Goal: Download file/media

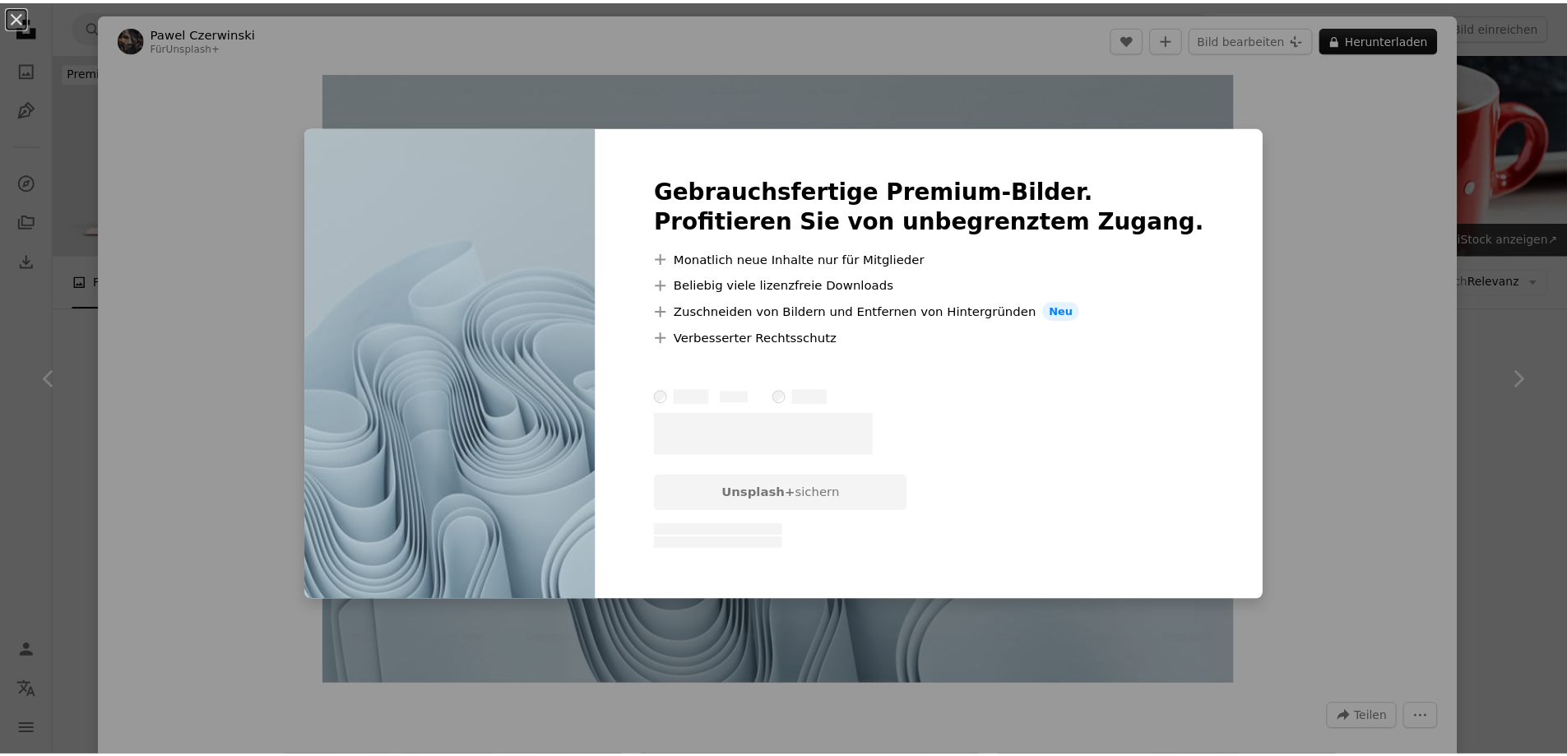
scroll to position [5909, 0]
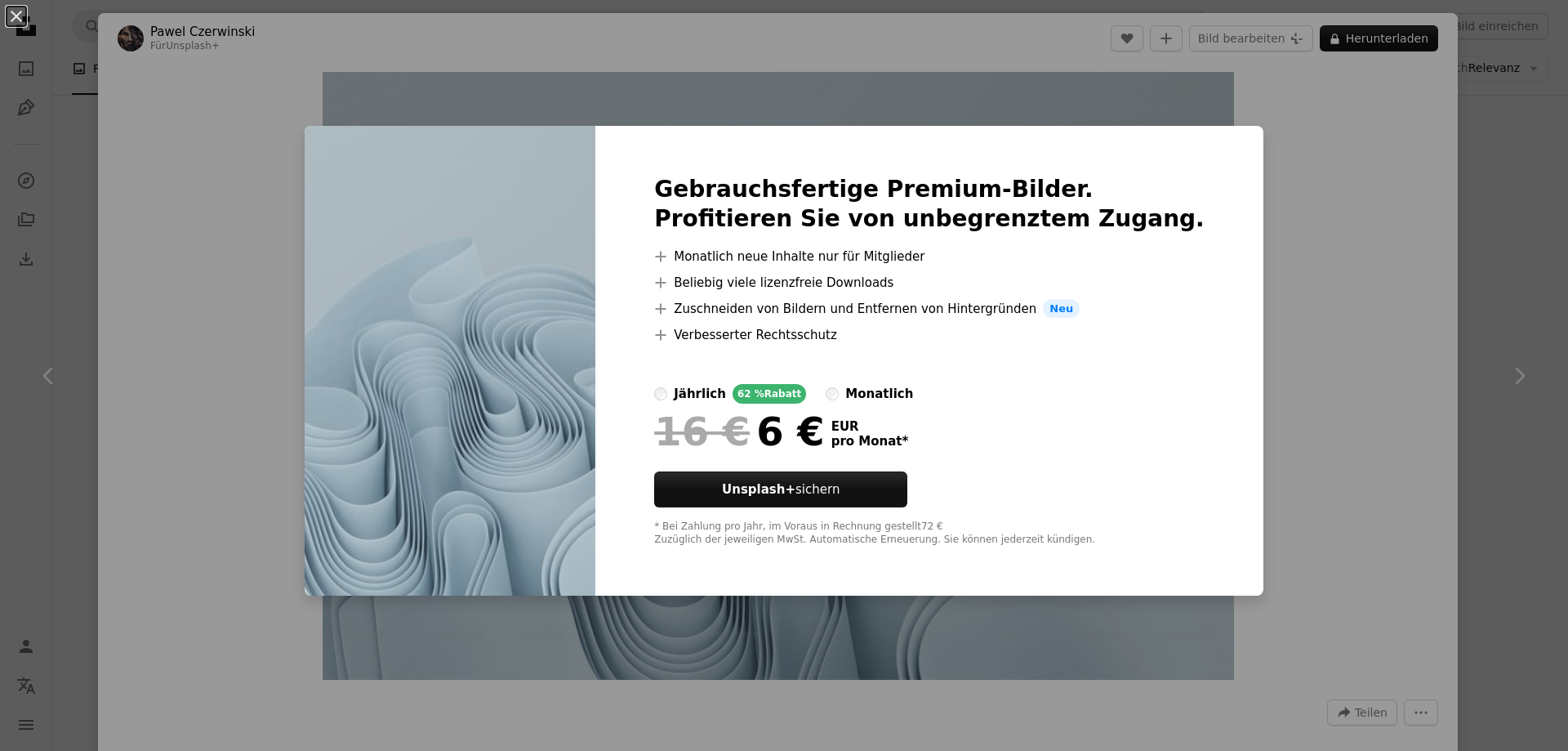
click at [1353, 172] on div "An X shape Gebrauchsfertige Premium-Bilder. Profitieren Sie von unbegrenztem Zu…" at bounding box center [784, 376] width 1568 height 751
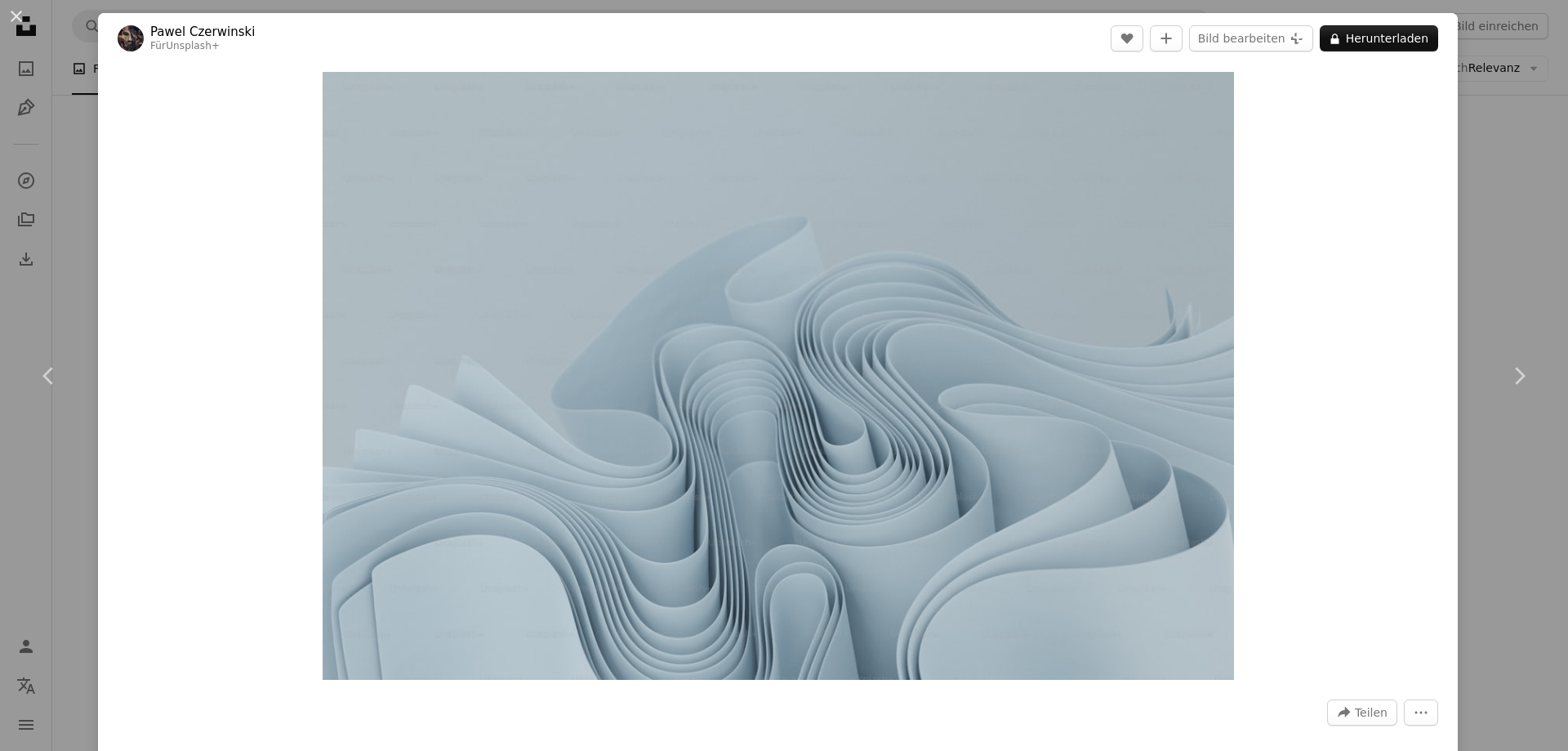
click at [52, 198] on div "An X shape Chevron left Chevron right [PERSON_NAME] Für Unsplash+ A heart A plu…" at bounding box center [784, 376] width 1568 height 751
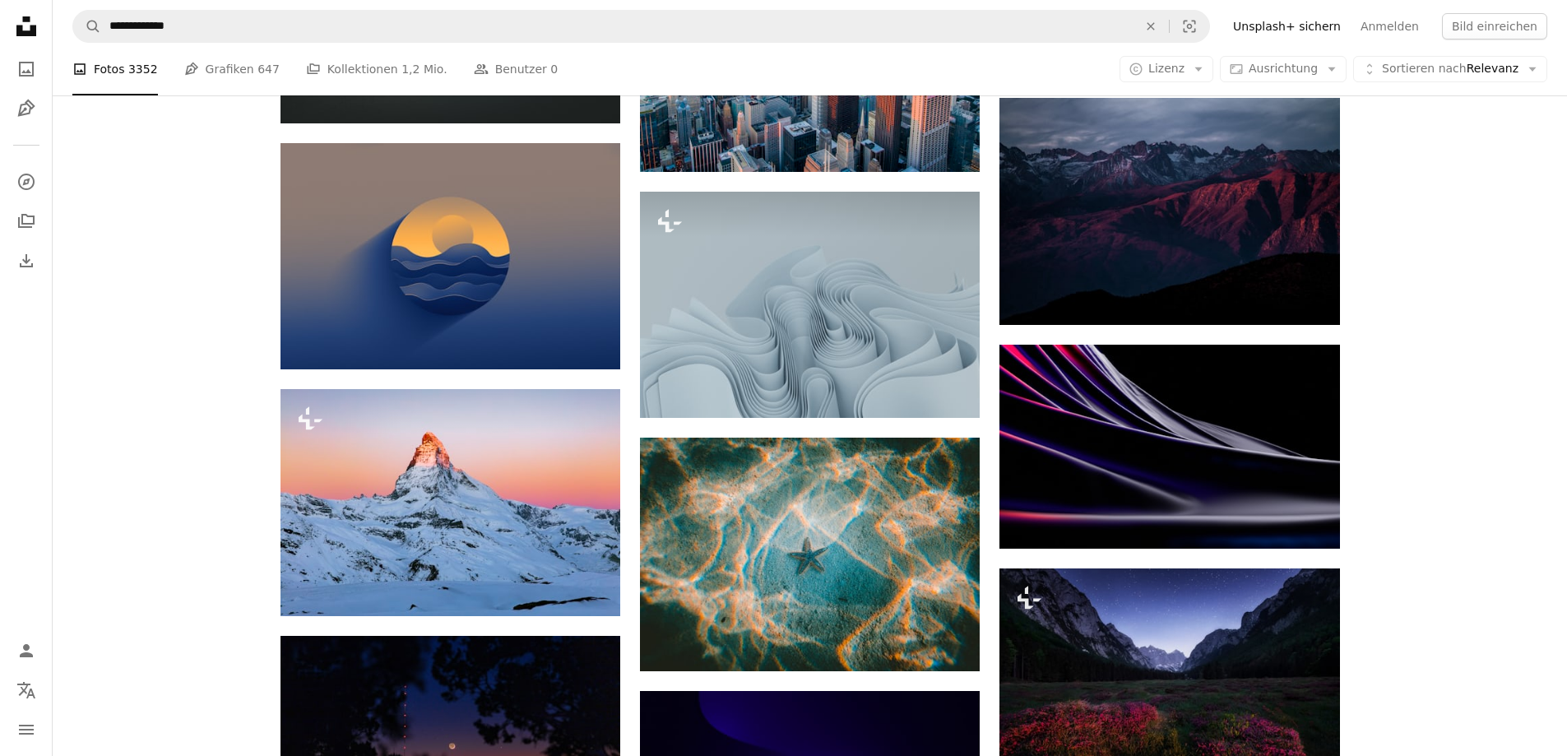
click at [34, 27] on icon at bounding box center [26, 26] width 20 height 20
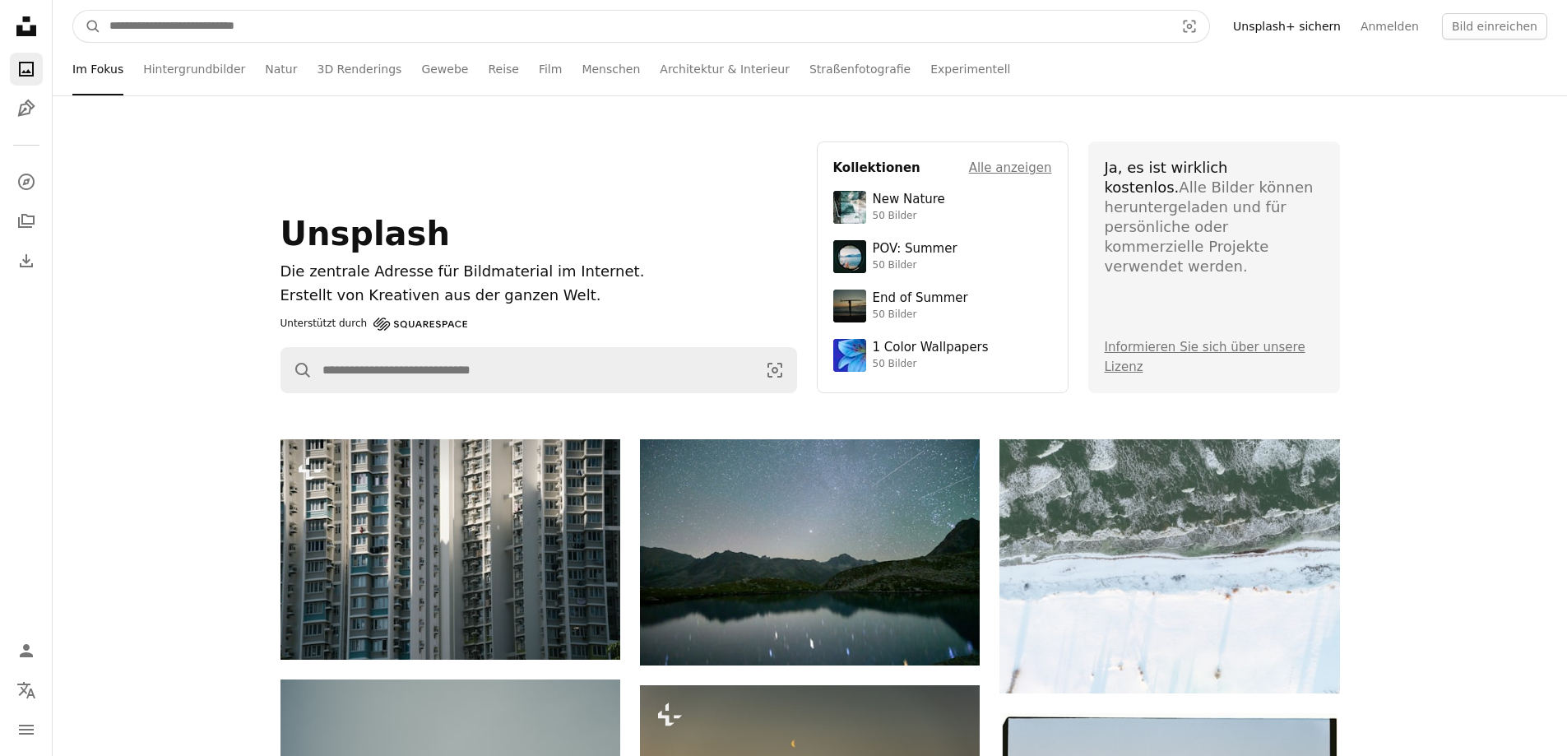
click at [203, 23] on input "Finden Sie Bildmaterial auf der ganzen Webseite" at bounding box center [635, 26] width 1068 height 31
type input "**********"
click at [73, 11] on button "A magnifying glass" at bounding box center [87, 26] width 28 height 31
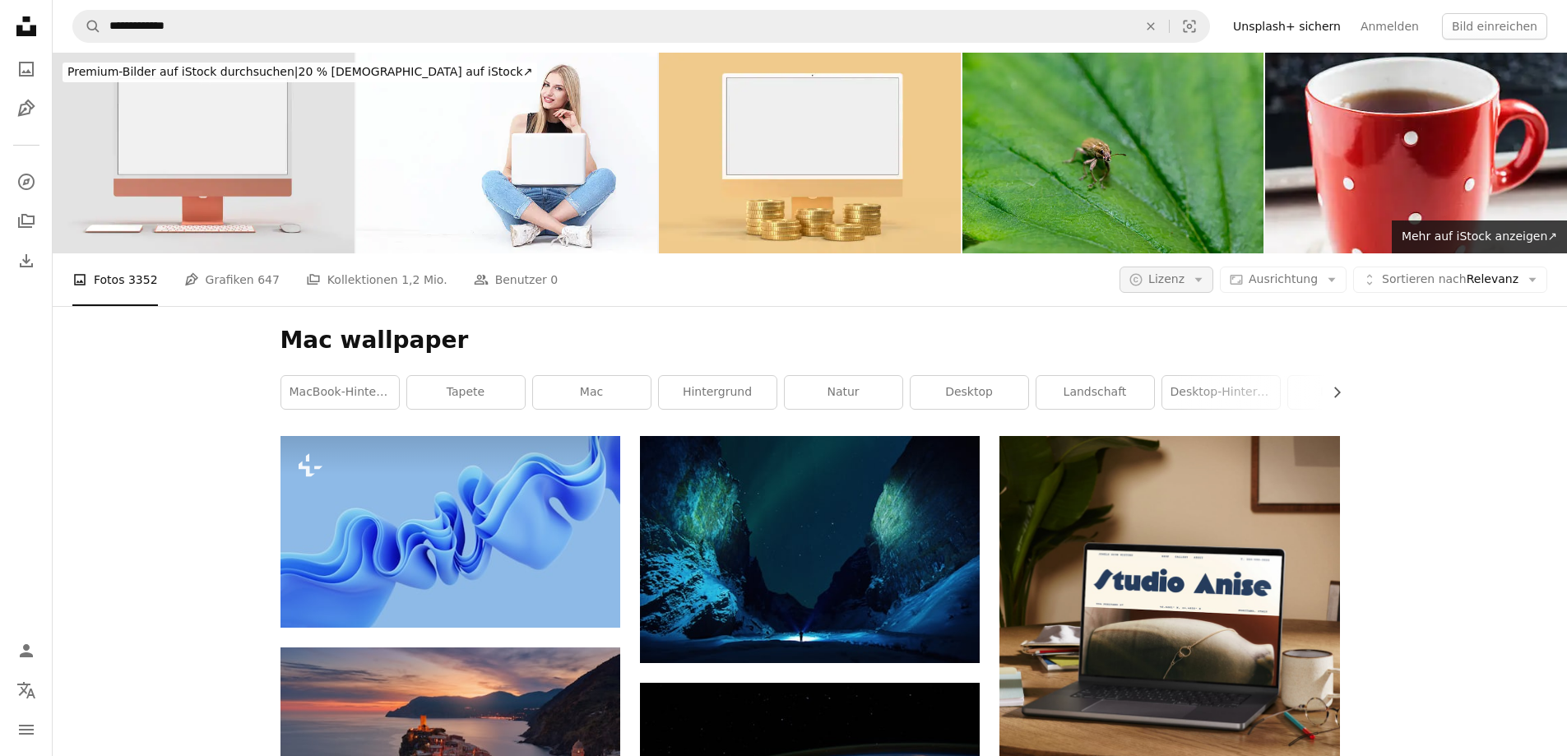
click at [1213, 281] on button "A copyright icon © Lizenz Arrow down" at bounding box center [1166, 279] width 94 height 26
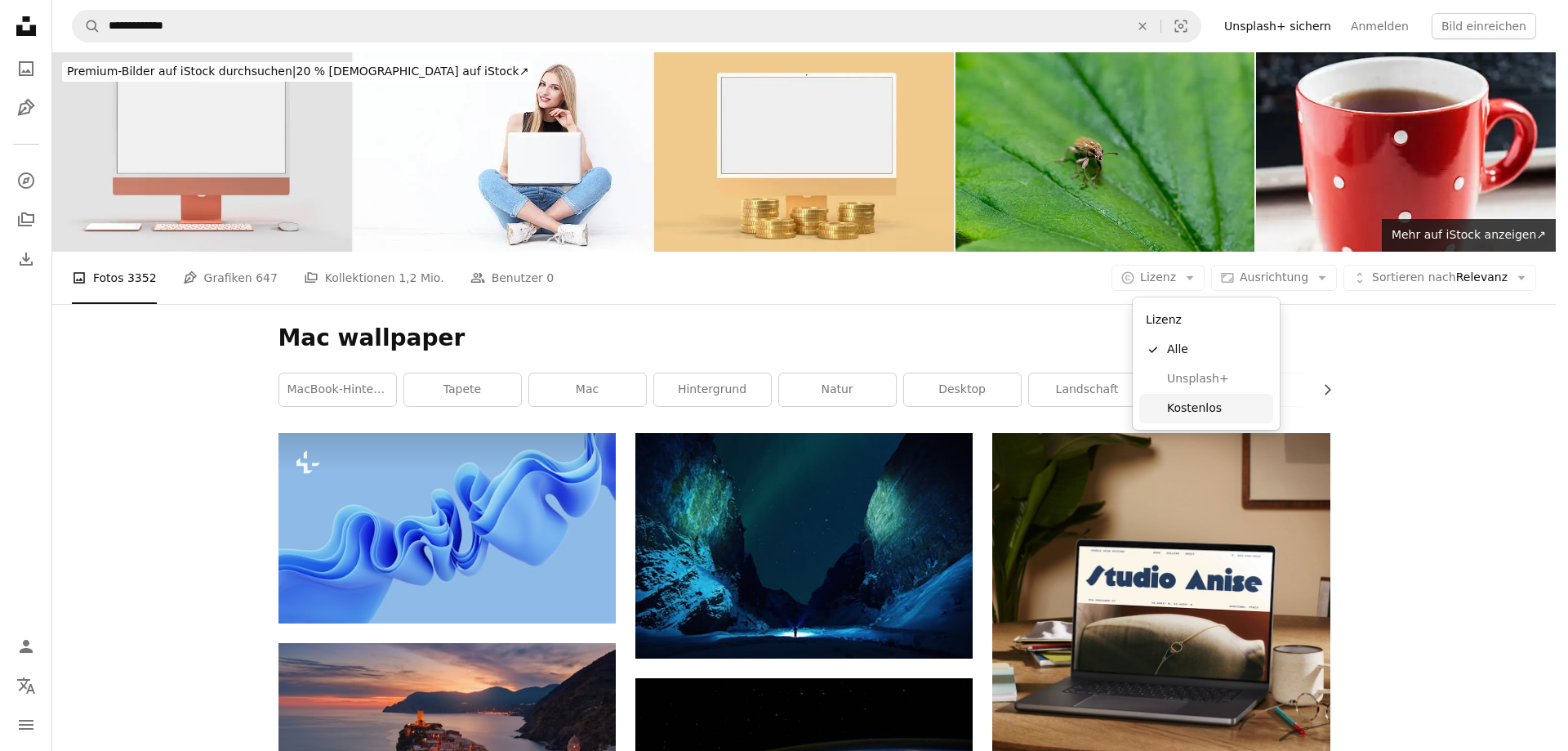
click at [1208, 405] on span "Kostenlos" at bounding box center [1216, 408] width 99 height 16
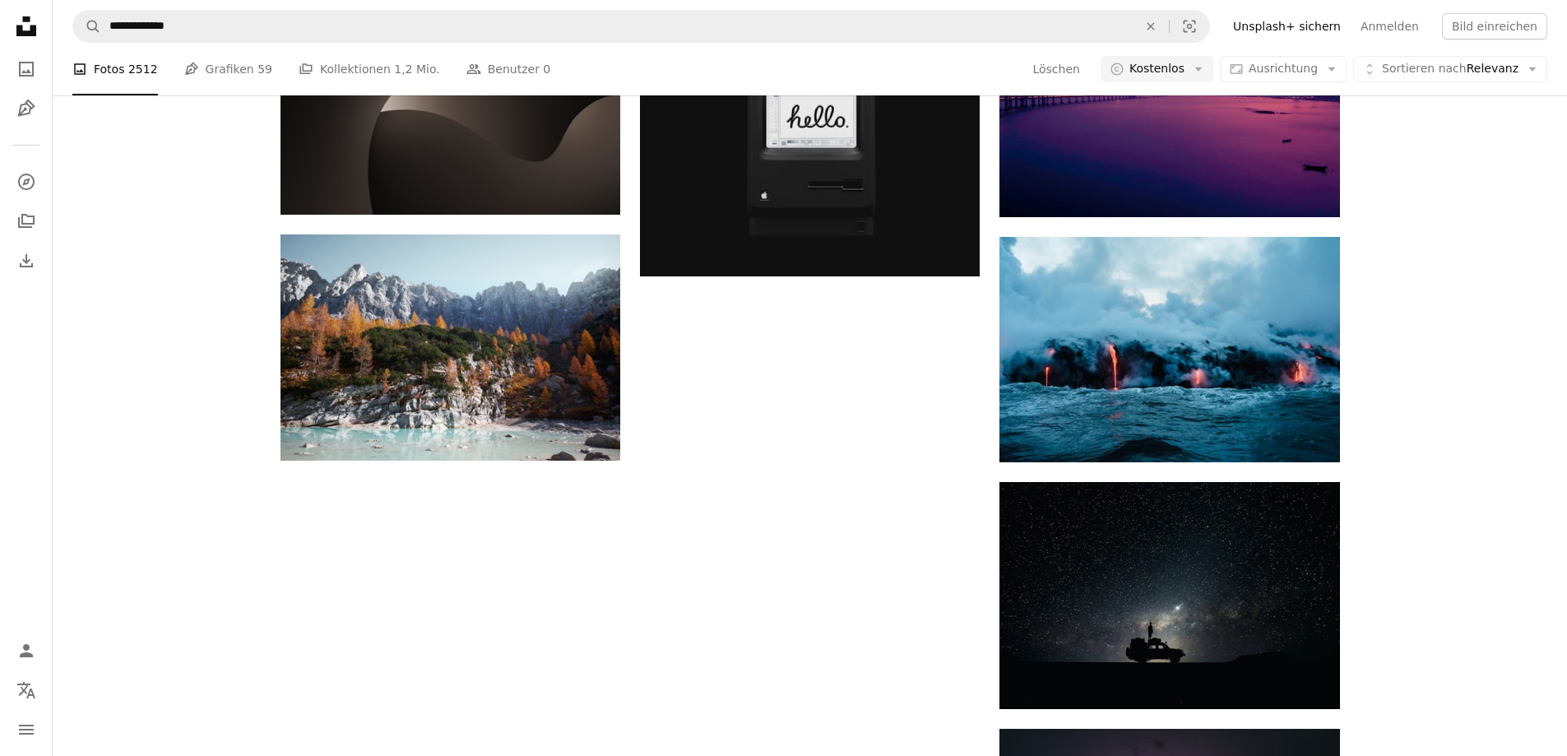
scroll to position [1398, 0]
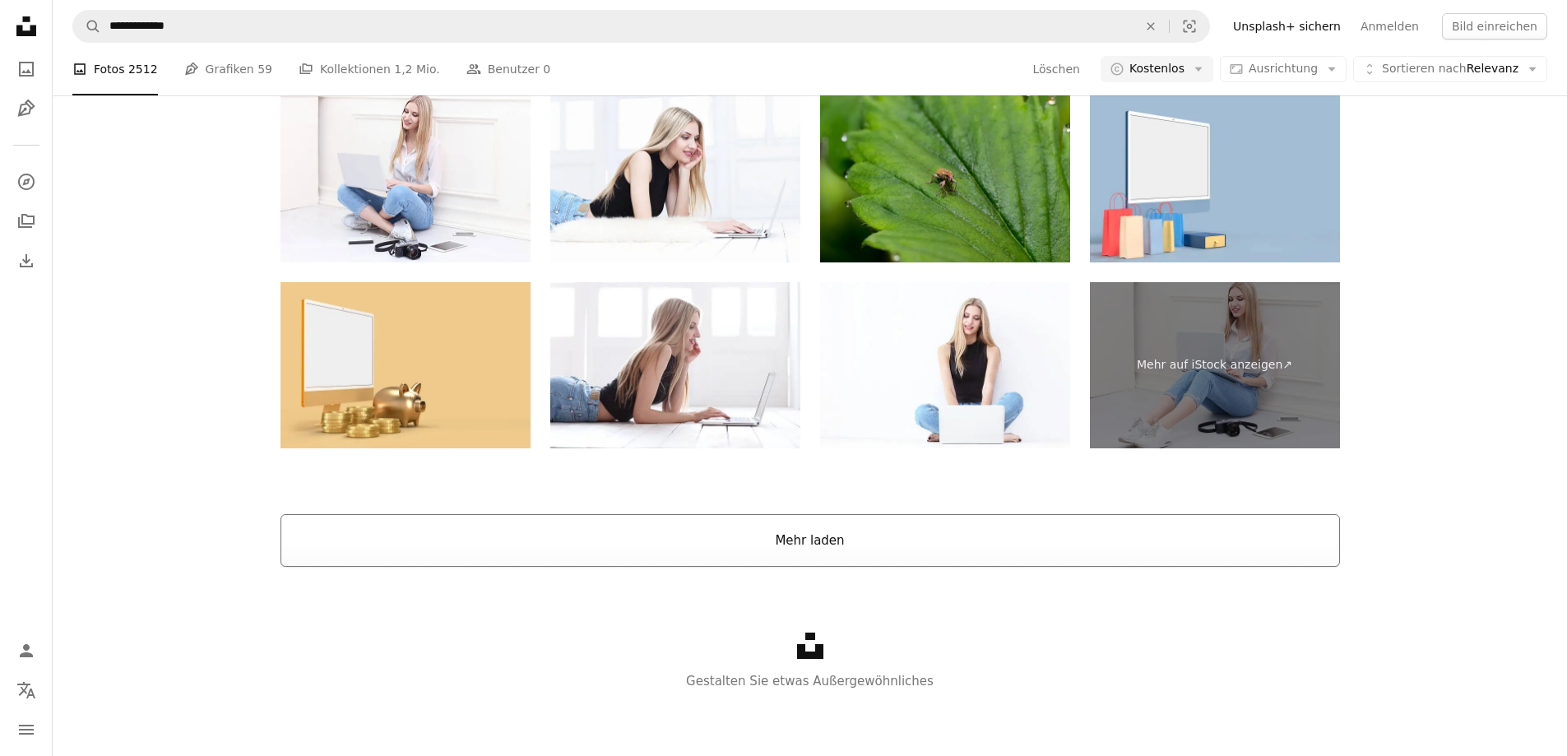
click at [996, 530] on button "Mehr laden" at bounding box center [809, 540] width 1059 height 53
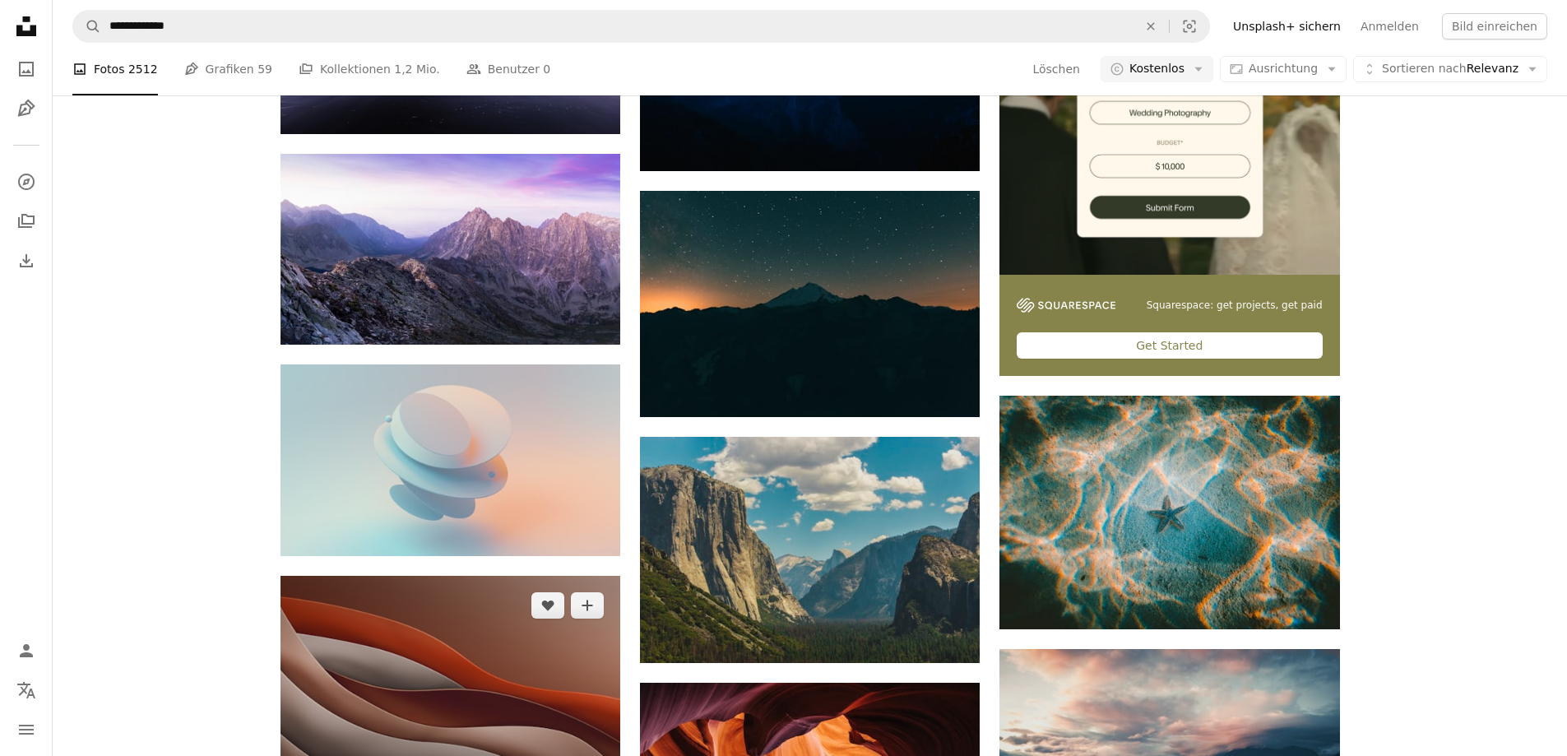
scroll to position [5501, 0]
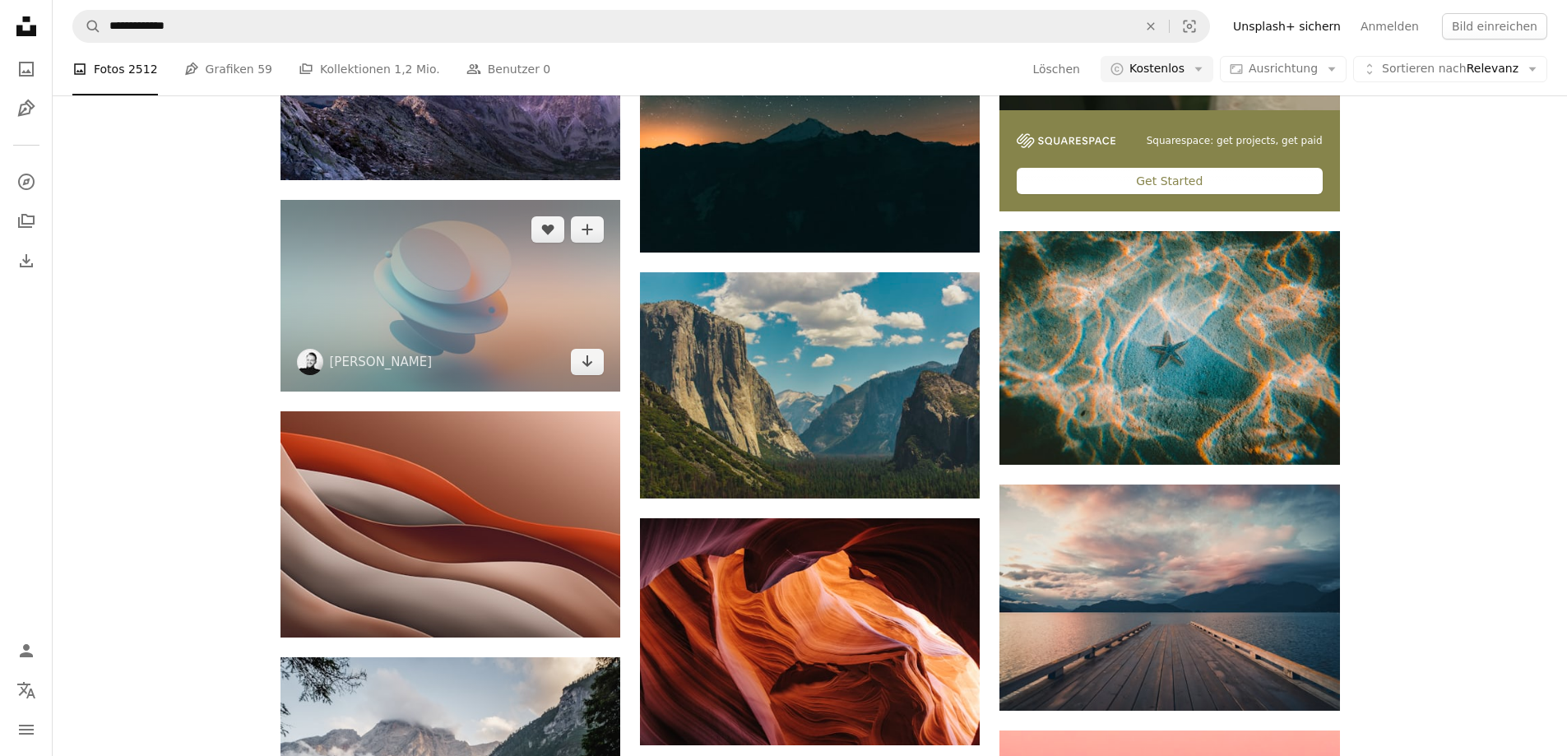
click at [557, 294] on img at bounding box center [450, 295] width 340 height 191
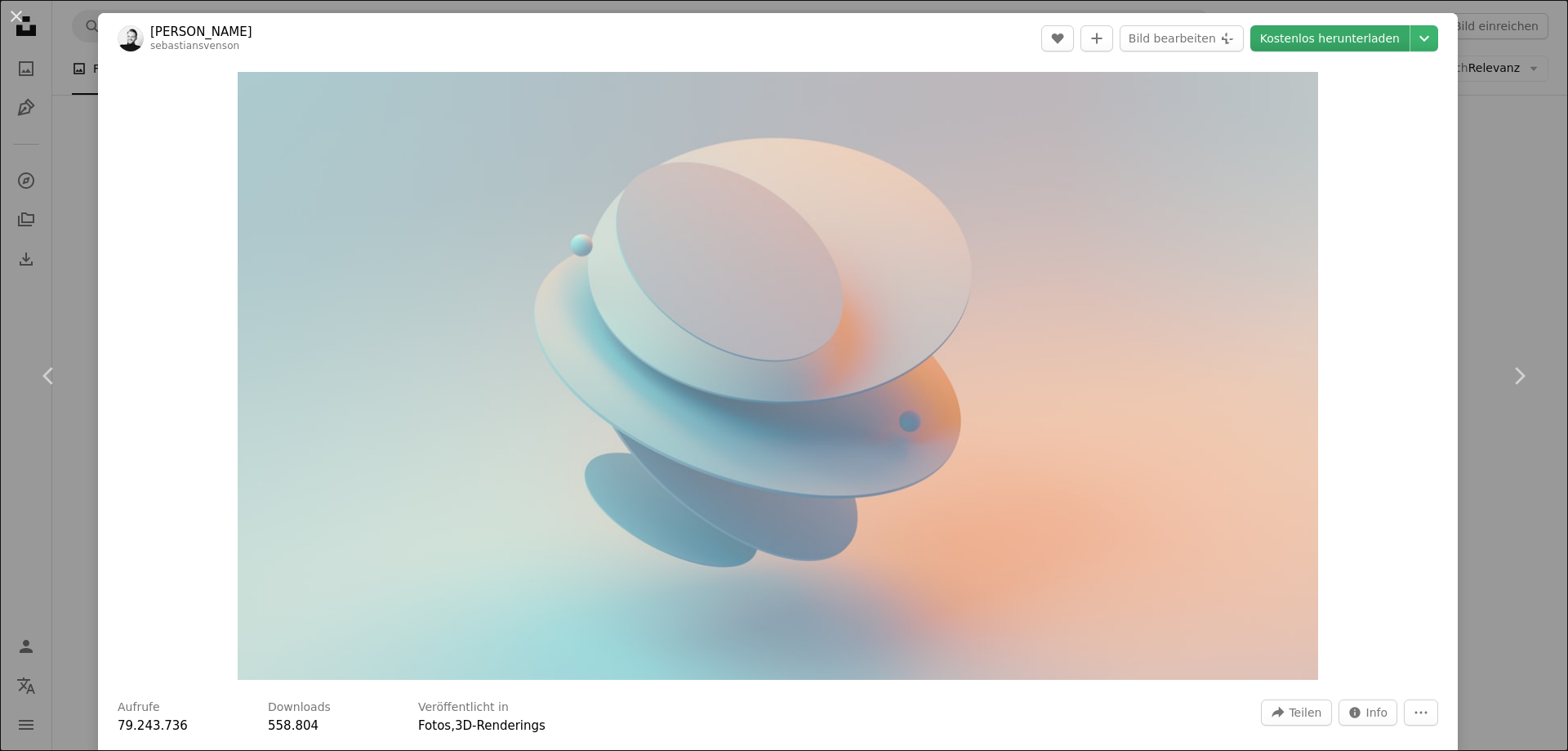
click at [1361, 47] on link "Kostenlos herunterladen" at bounding box center [1330, 38] width 159 height 26
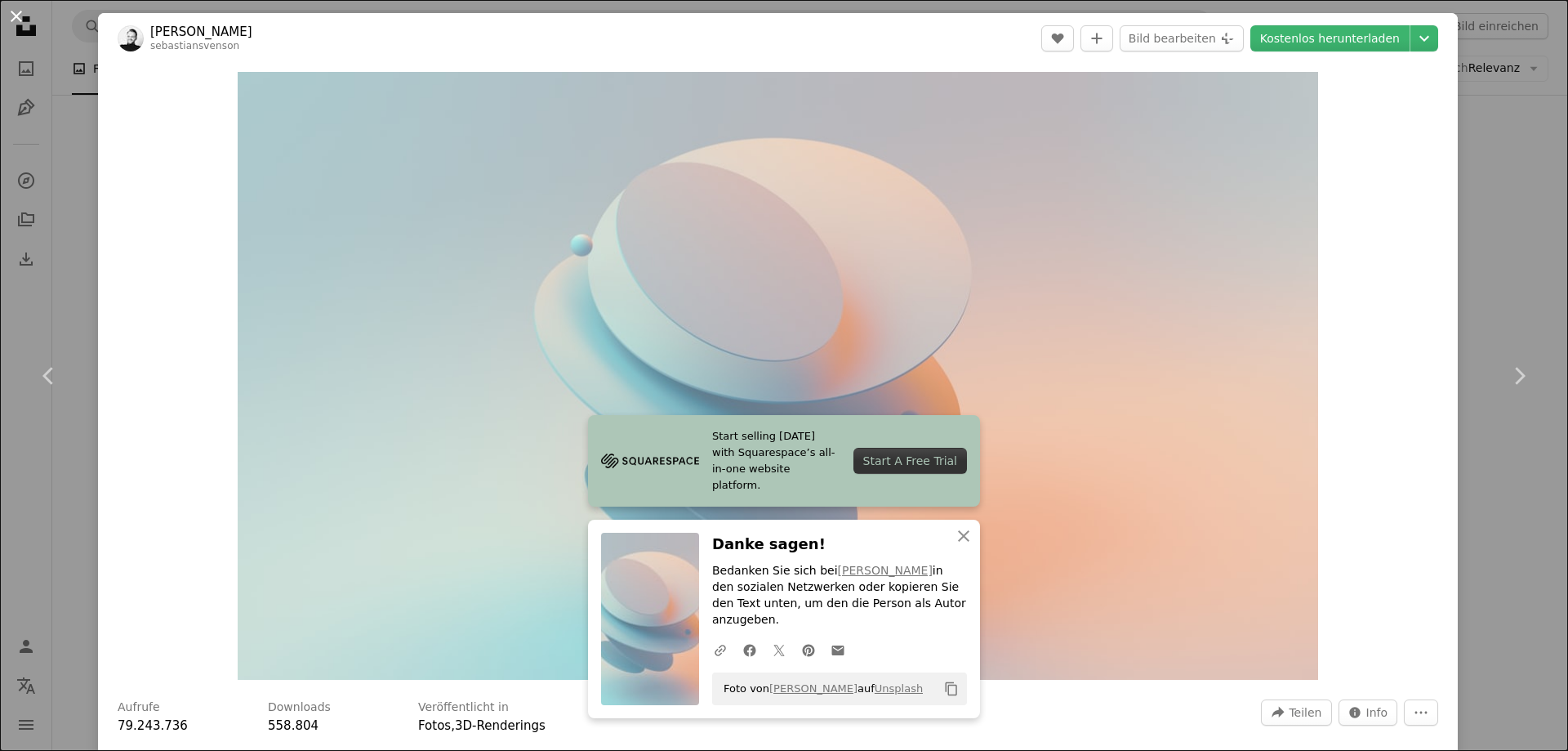
click at [17, 21] on button "An X shape" at bounding box center [17, 17] width 20 height 20
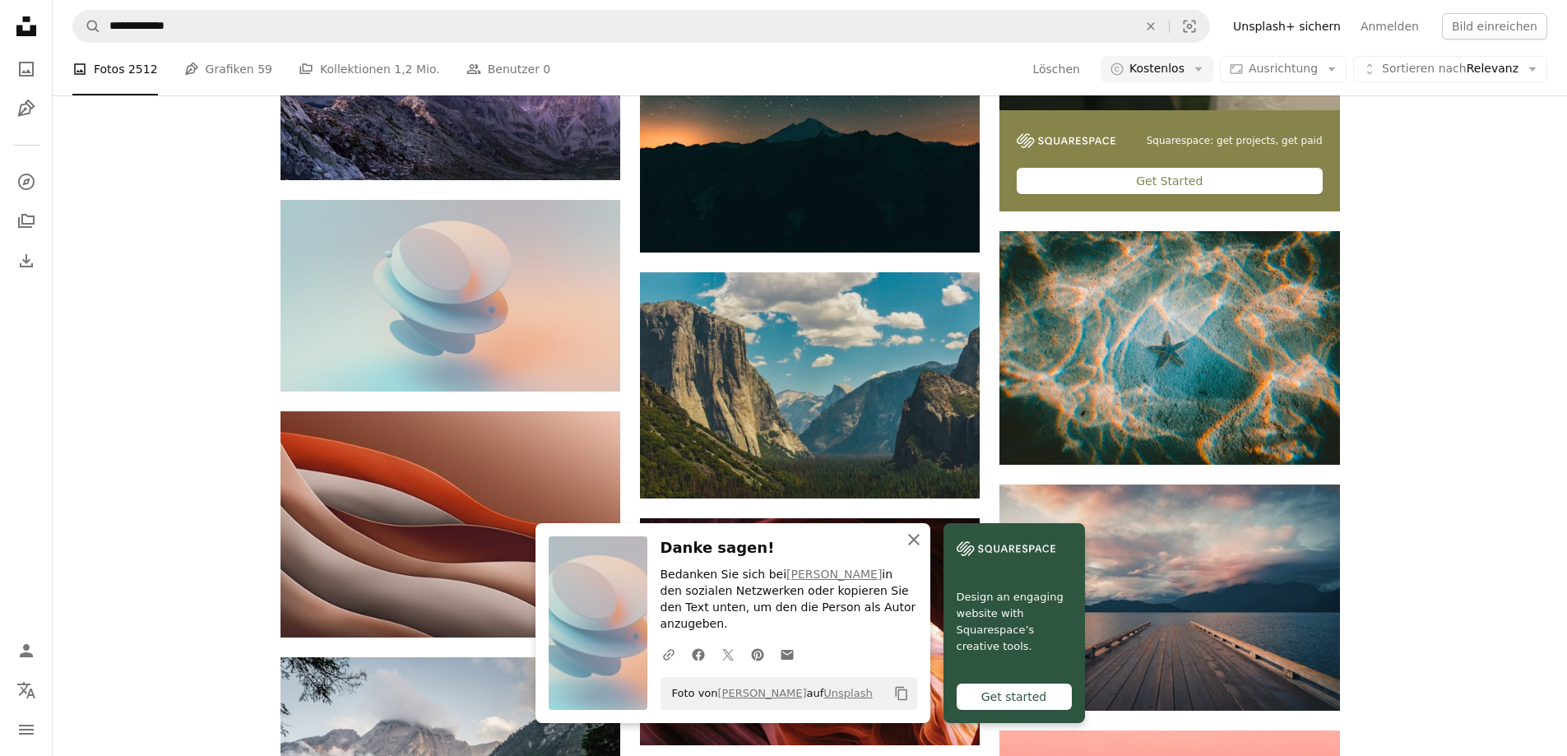
click at [912, 545] on icon "button" at bounding box center [914, 540] width 12 height 12
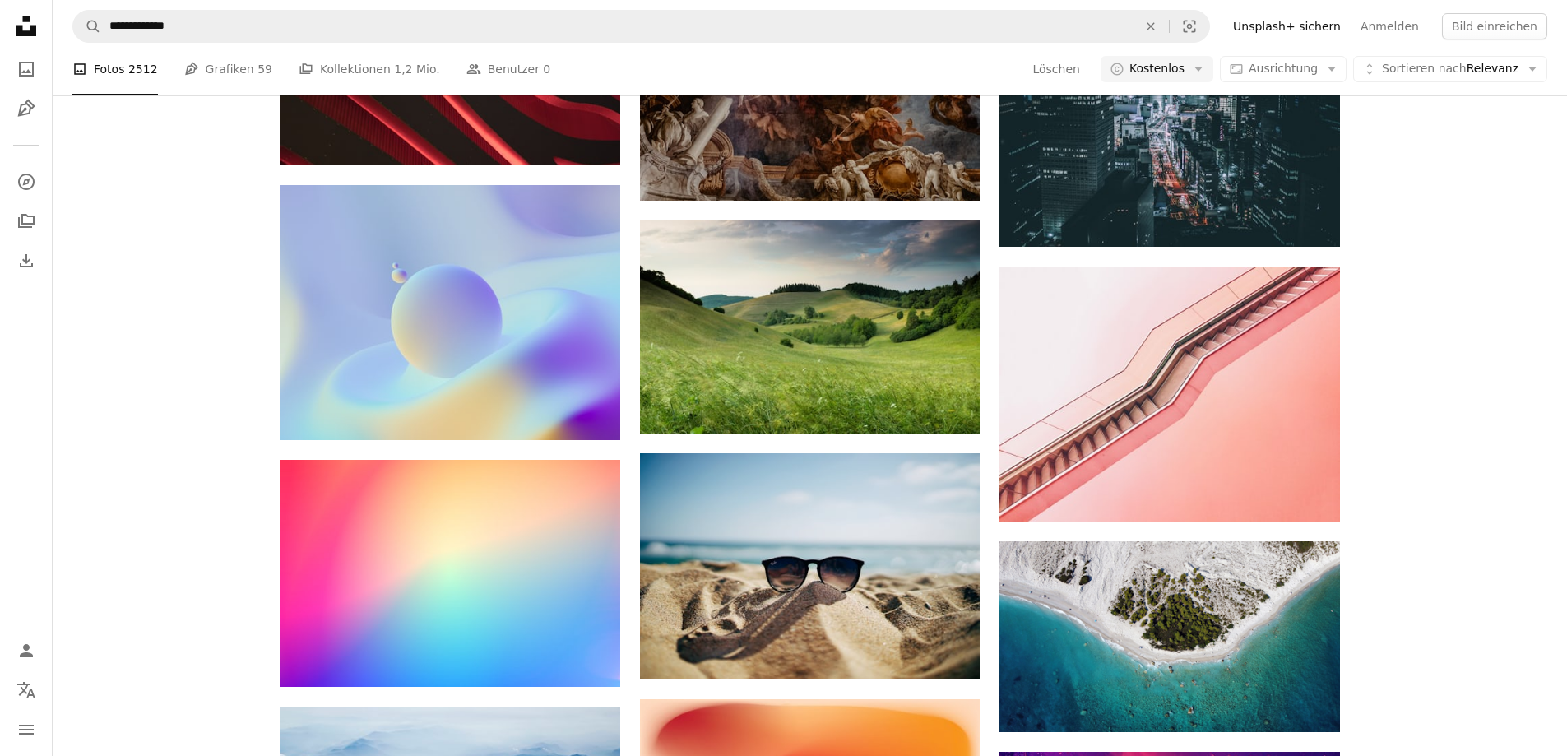
scroll to position [12245, 0]
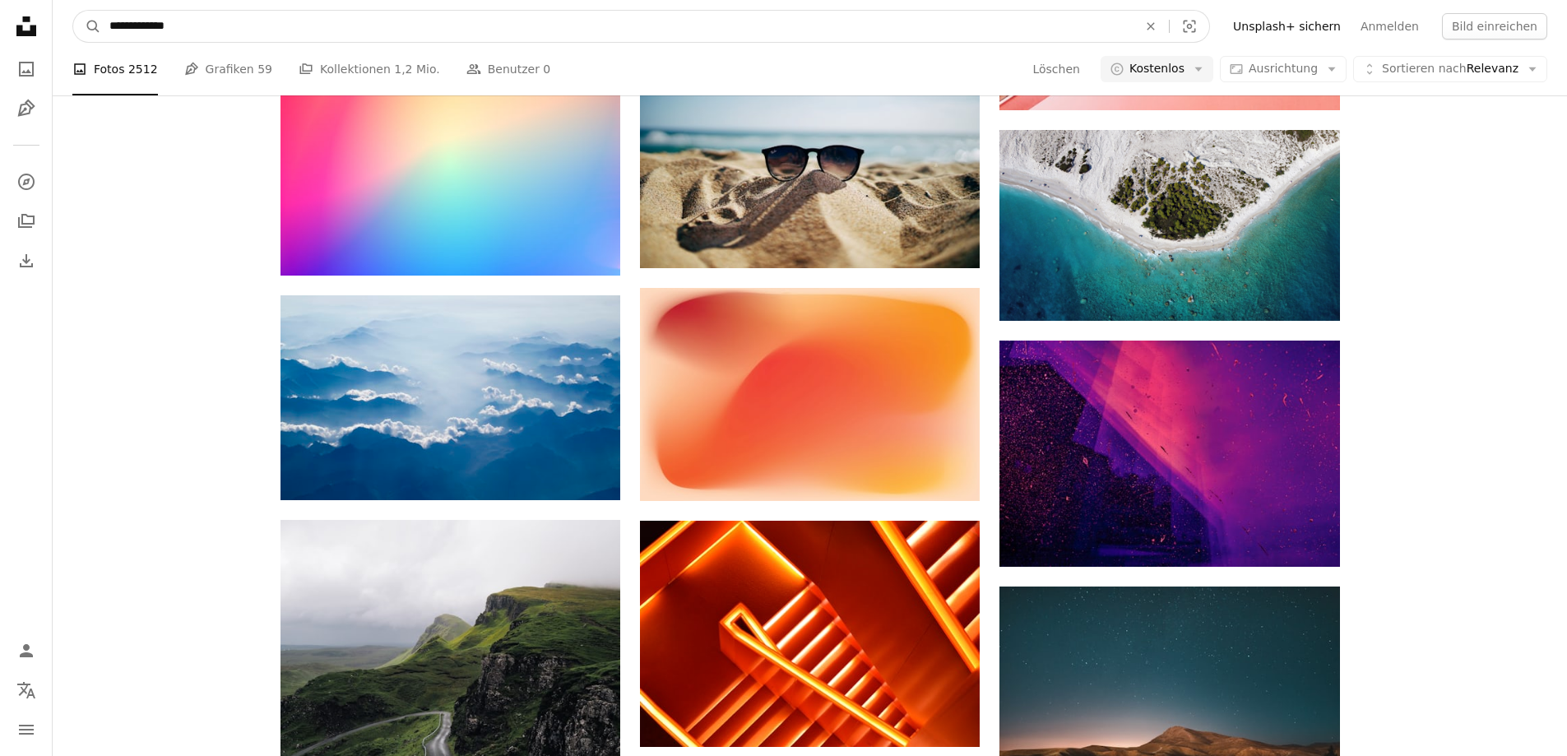
drag, startPoint x: 207, startPoint y: 19, endPoint x: 68, endPoint y: 28, distance: 139.3
click at [68, 28] on nav "**********" at bounding box center [810, 26] width 1514 height 53
type input "*********"
click button "A magnifying glass" at bounding box center [87, 26] width 28 height 31
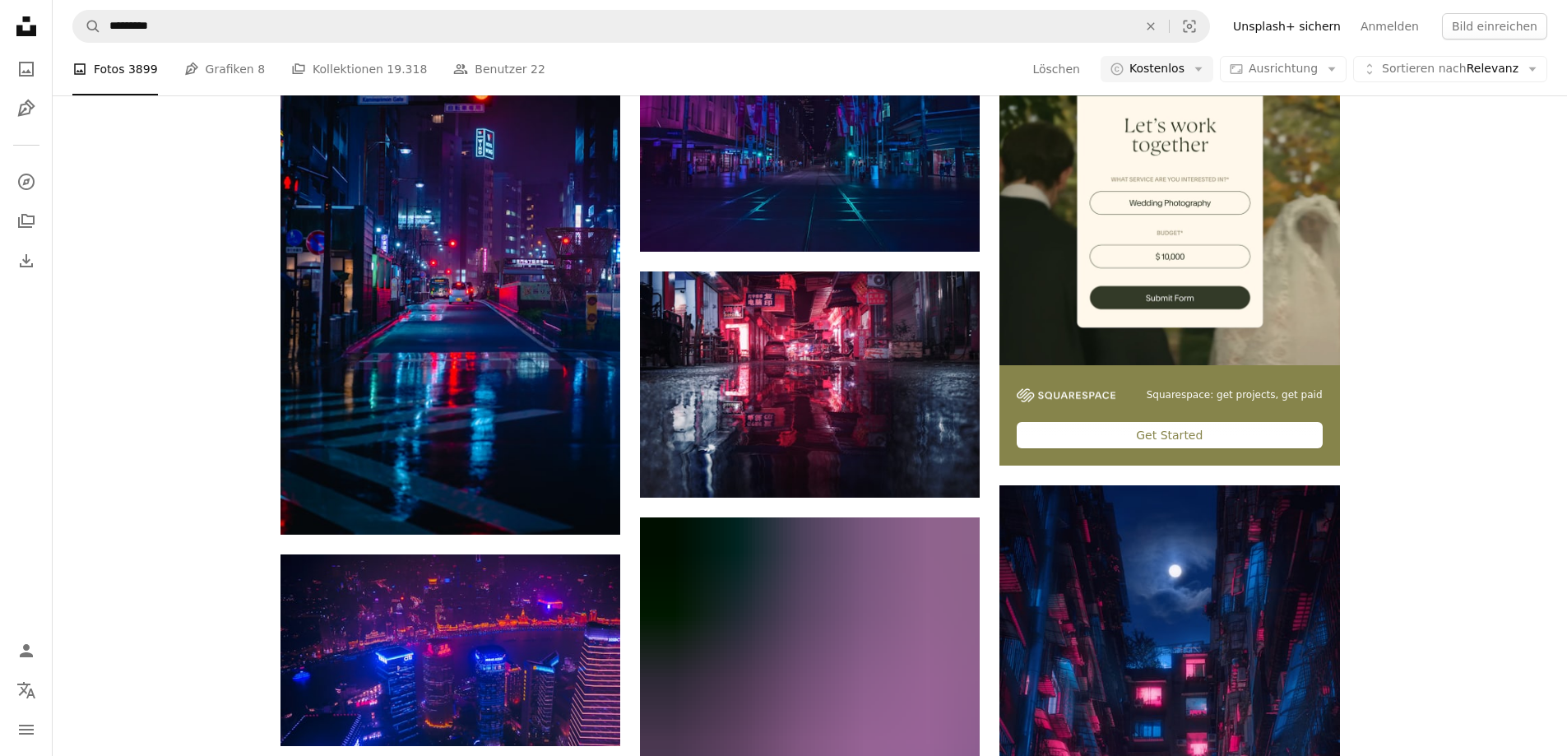
scroll to position [247, 0]
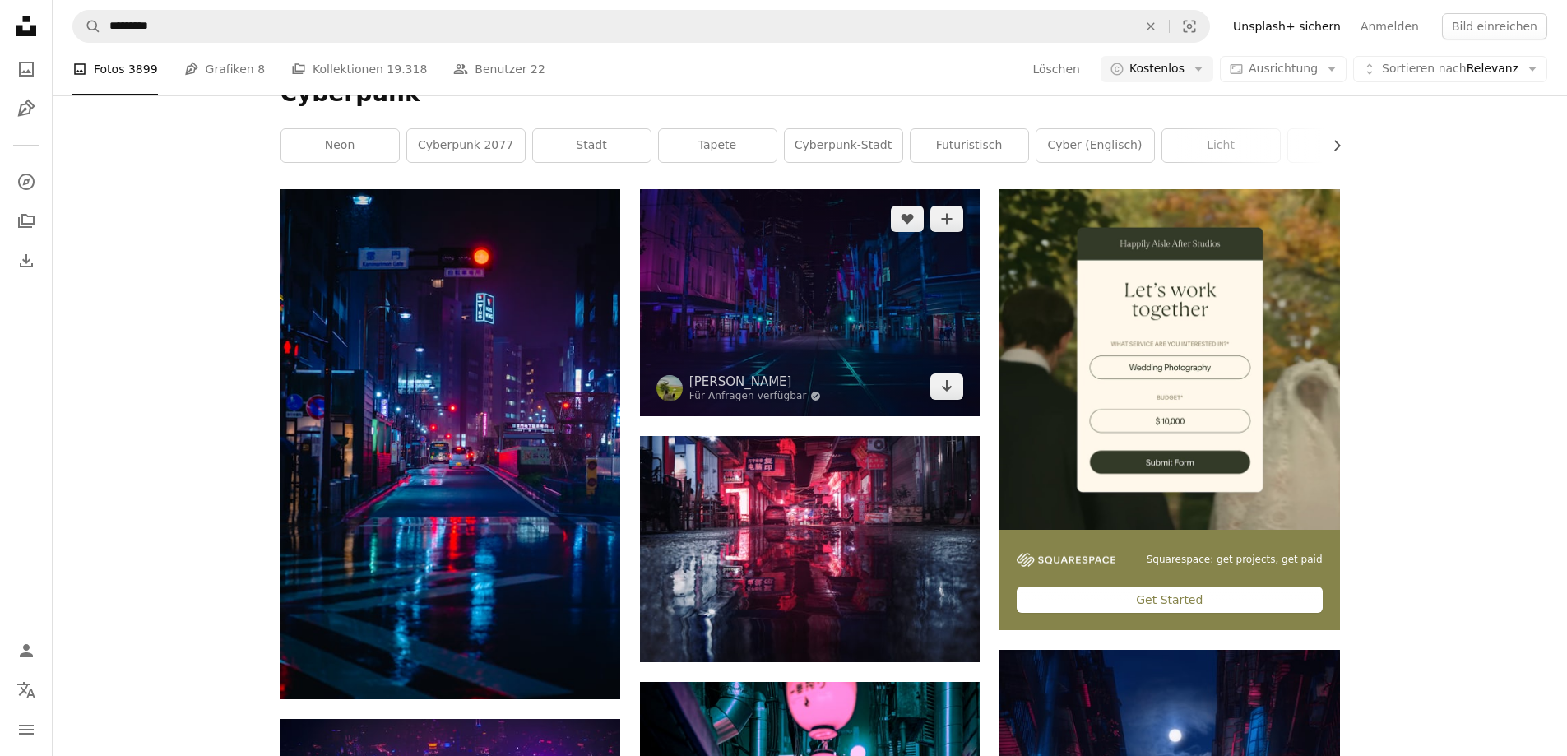
click at [863, 326] on img at bounding box center [810, 302] width 340 height 226
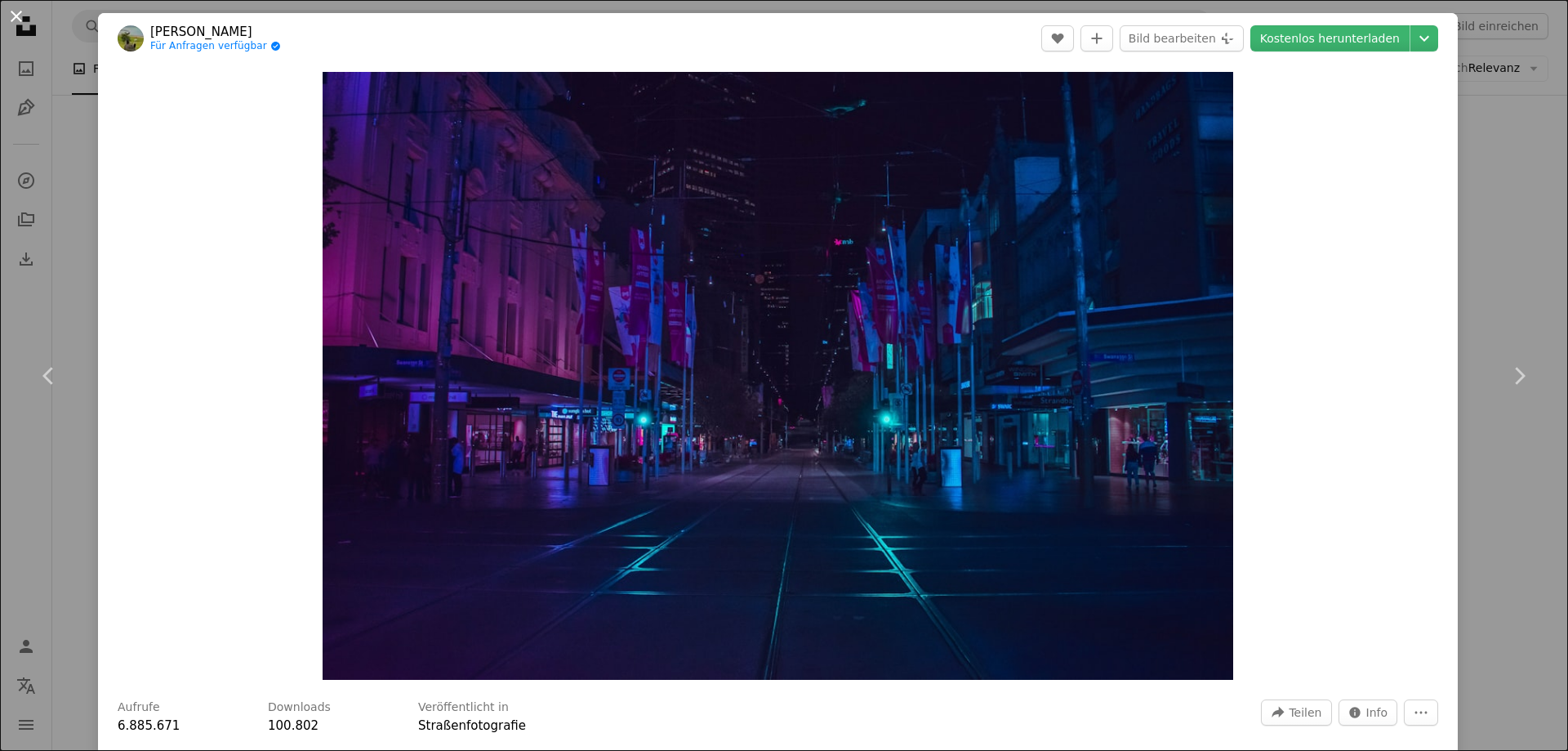
click at [16, 15] on button "An X shape" at bounding box center [17, 17] width 20 height 20
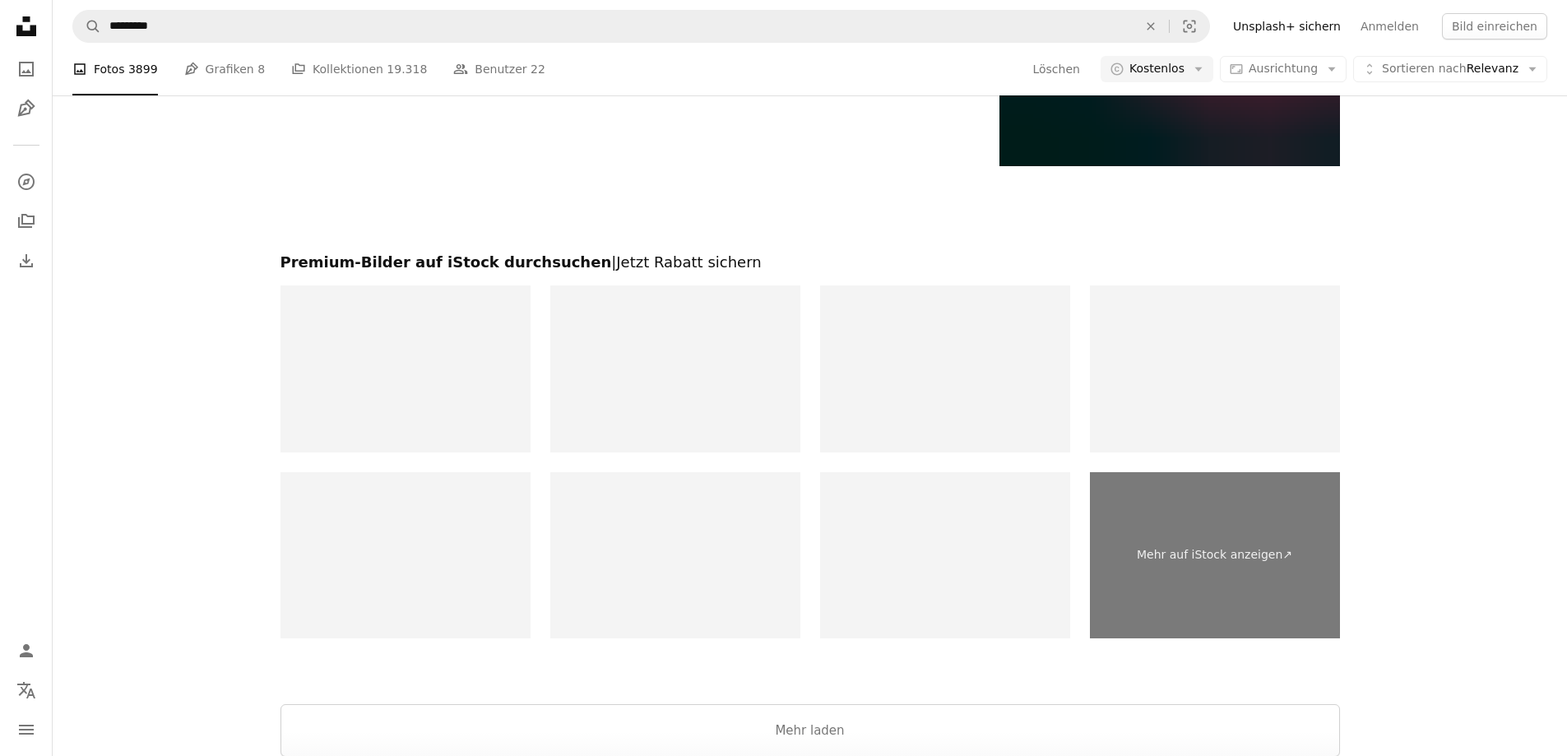
scroll to position [3562, 0]
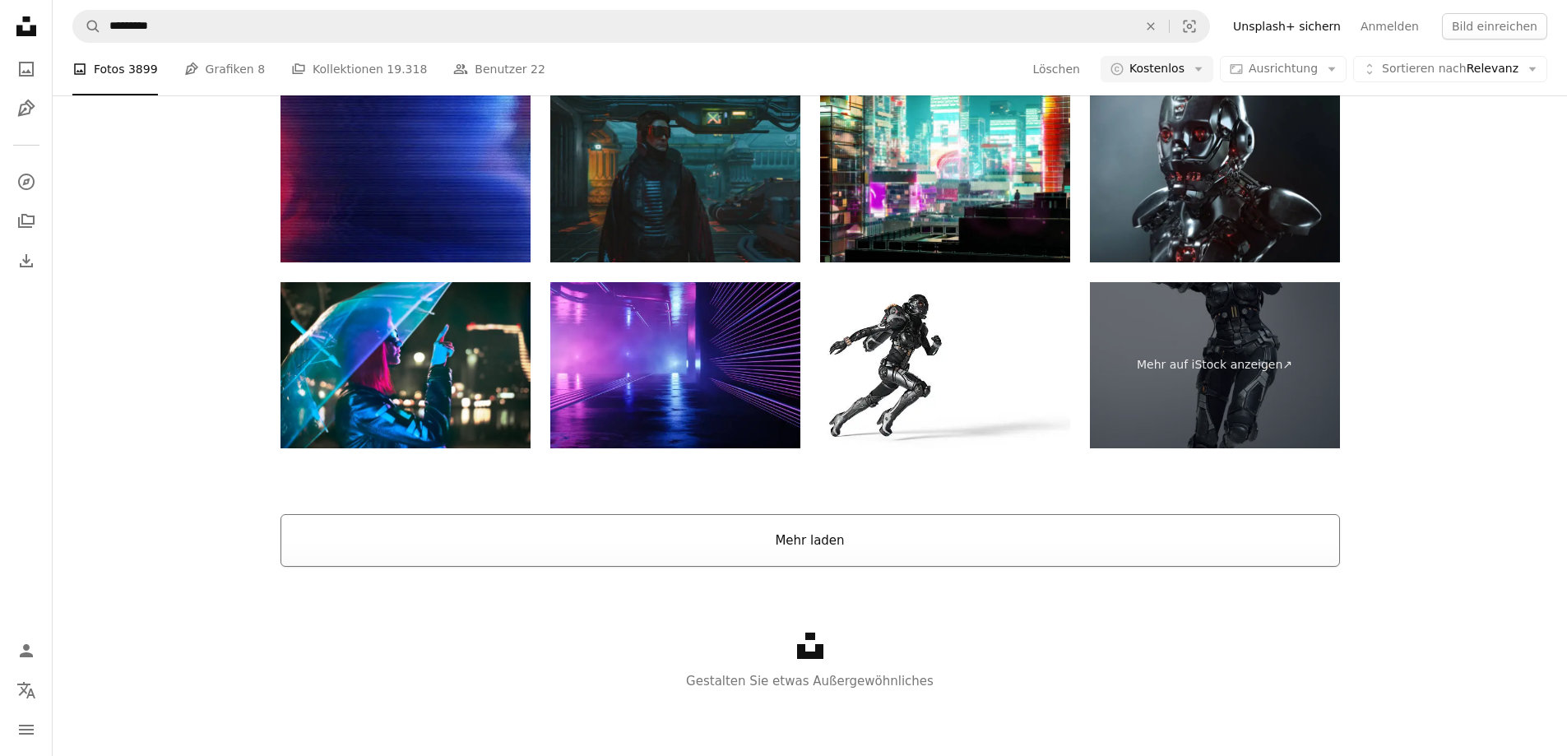
click at [808, 543] on button "Mehr laden" at bounding box center [809, 540] width 1059 height 53
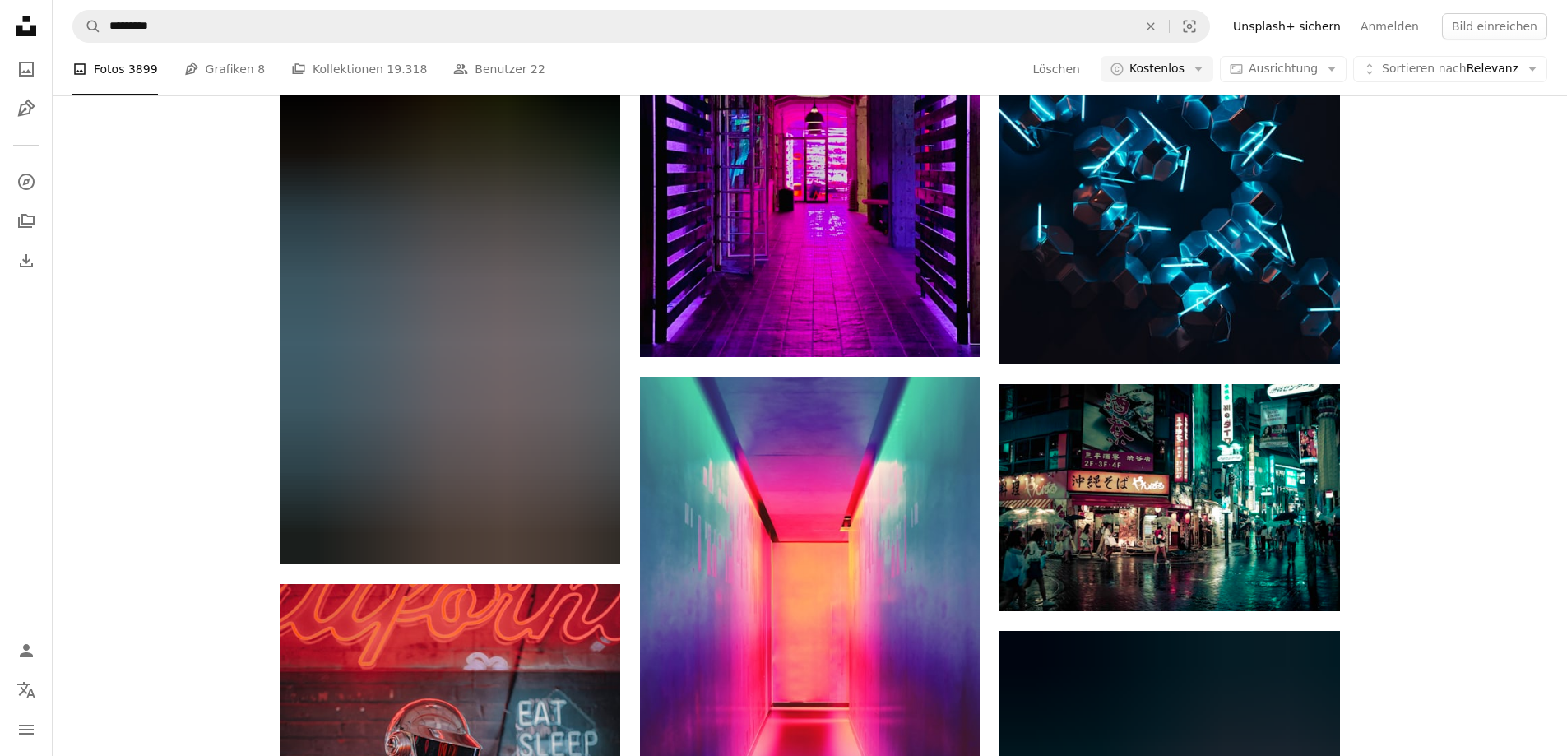
scroll to position [4137, 0]
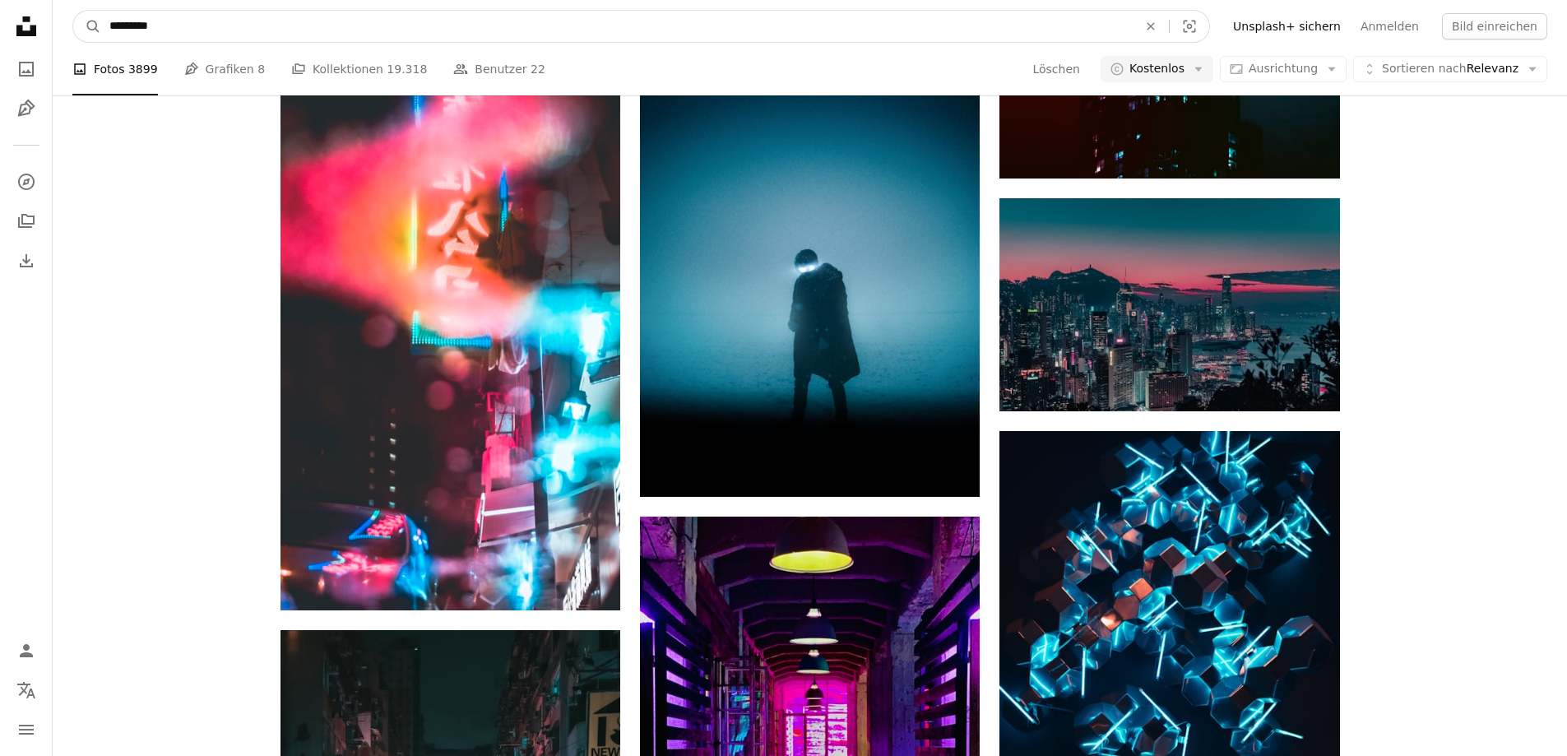
click at [373, 25] on input "*********" at bounding box center [616, 26] width 1031 height 31
type input "**********"
click button "A magnifying glass" at bounding box center [87, 26] width 28 height 31
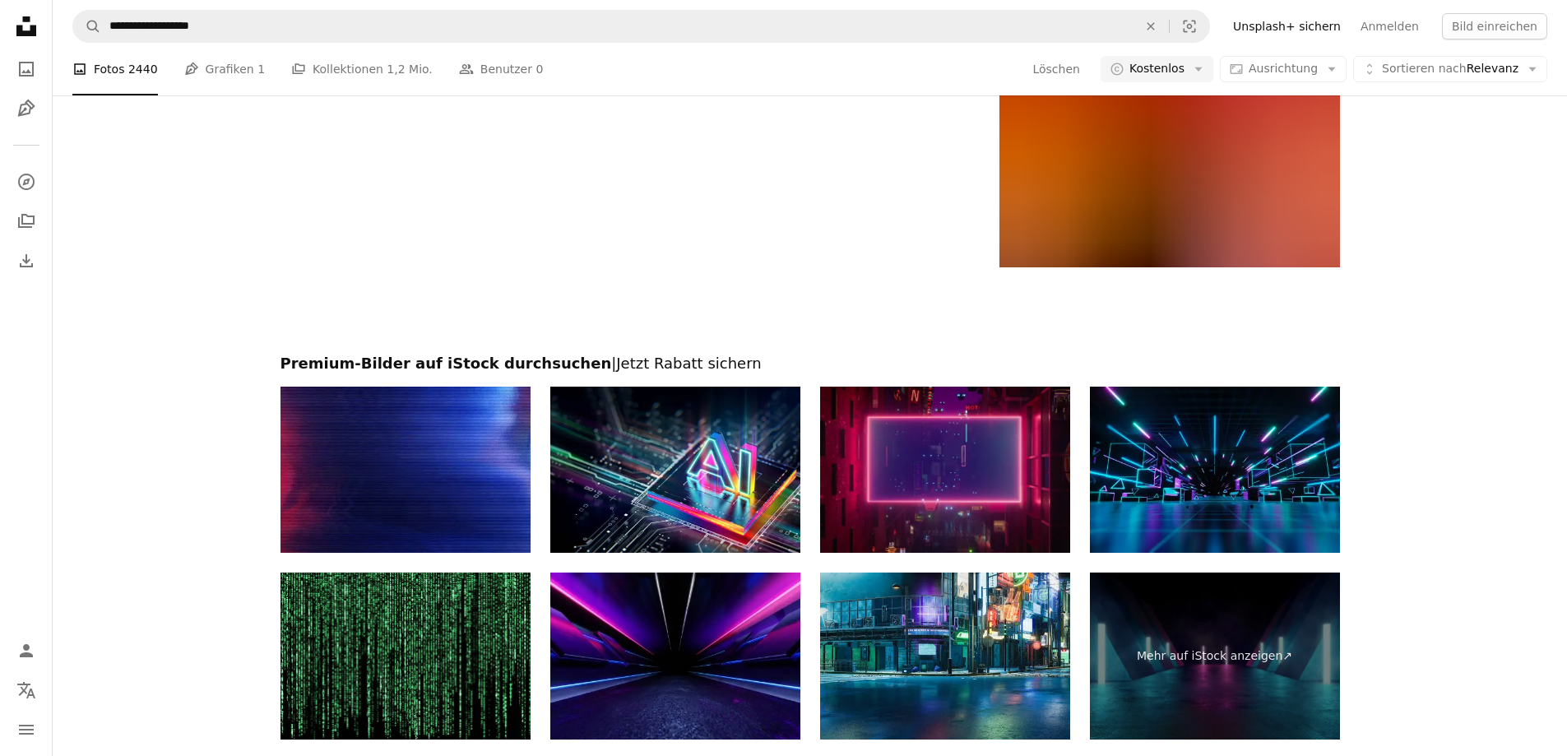
scroll to position [2675, 0]
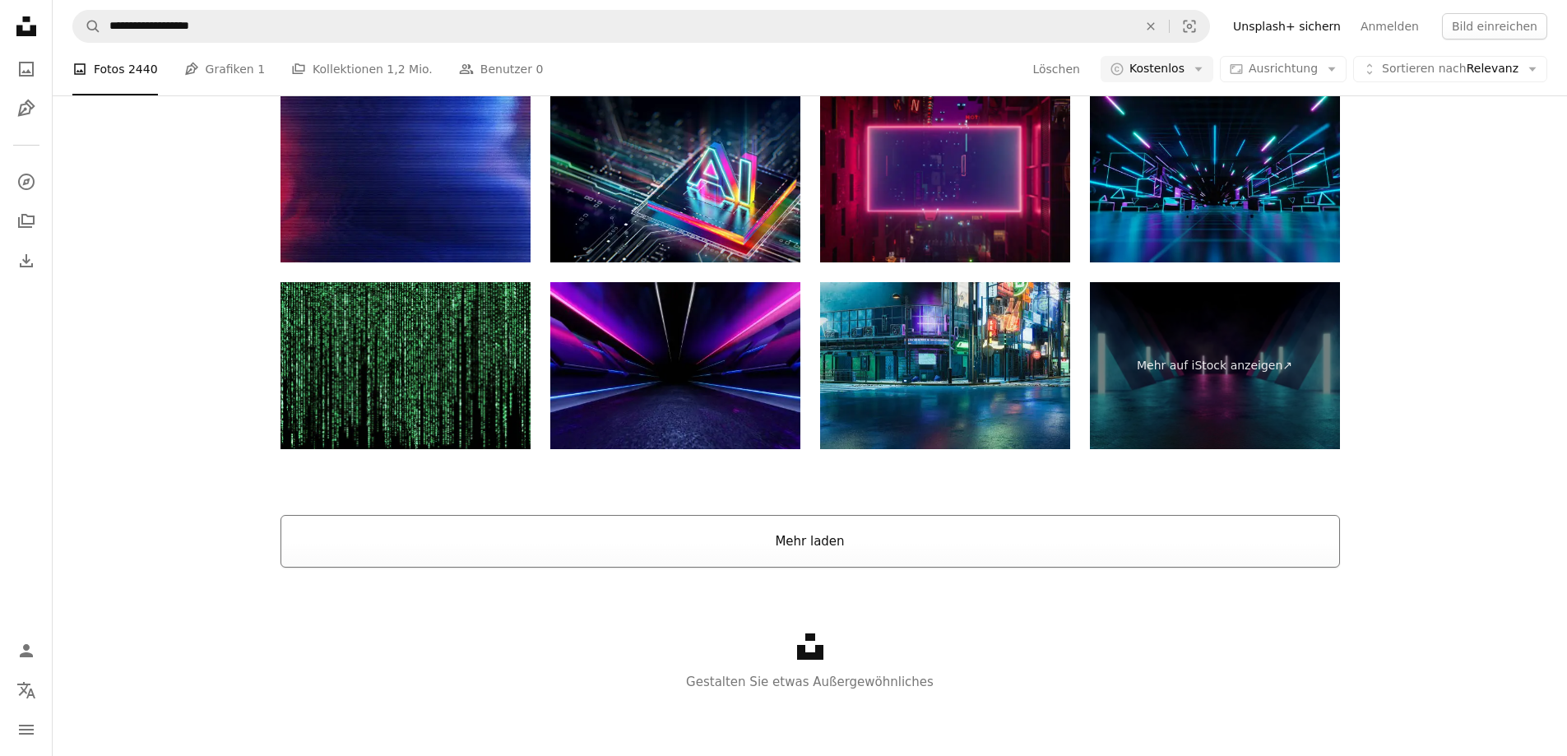
click at [805, 540] on button "Mehr laden" at bounding box center [809, 541] width 1059 height 53
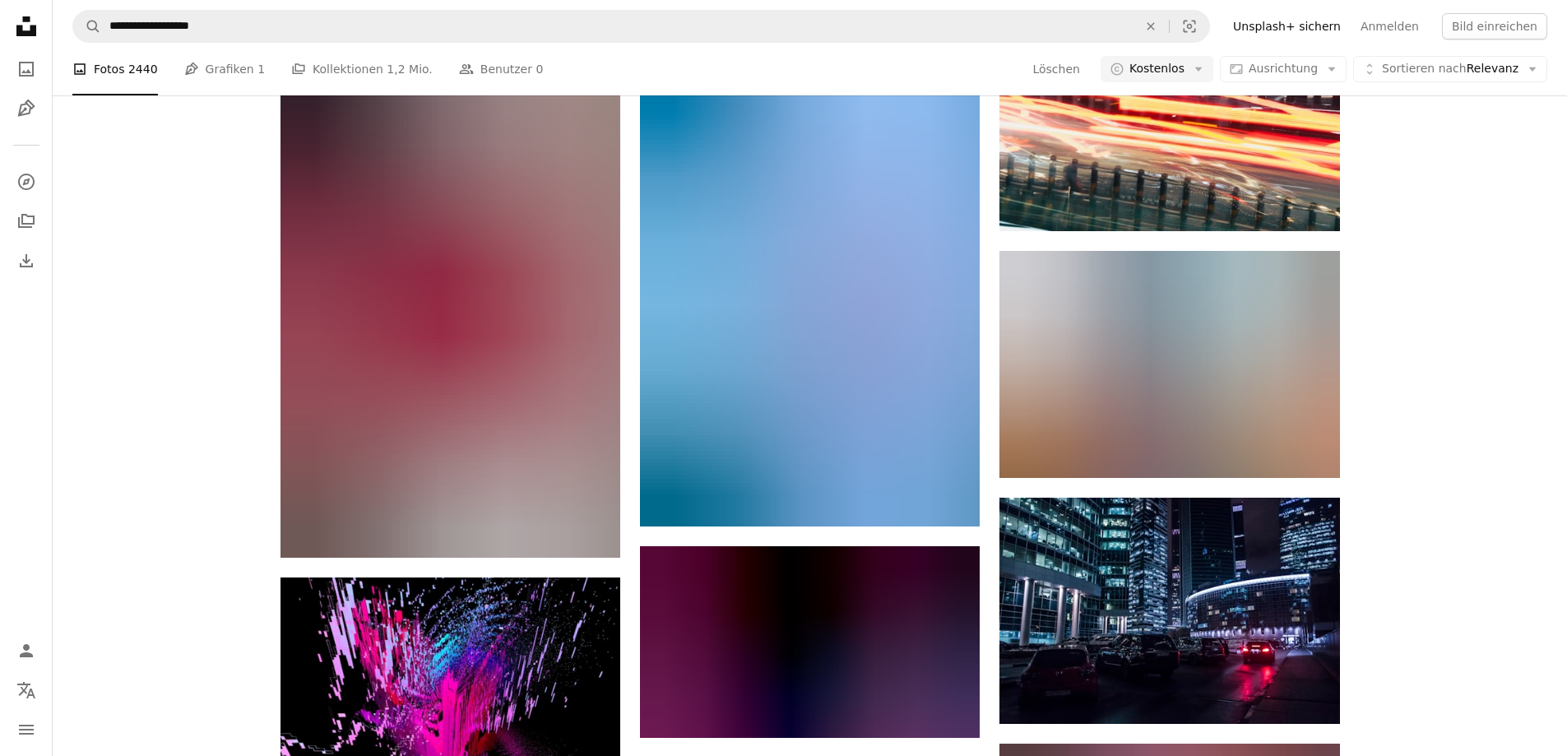
scroll to position [8925, 0]
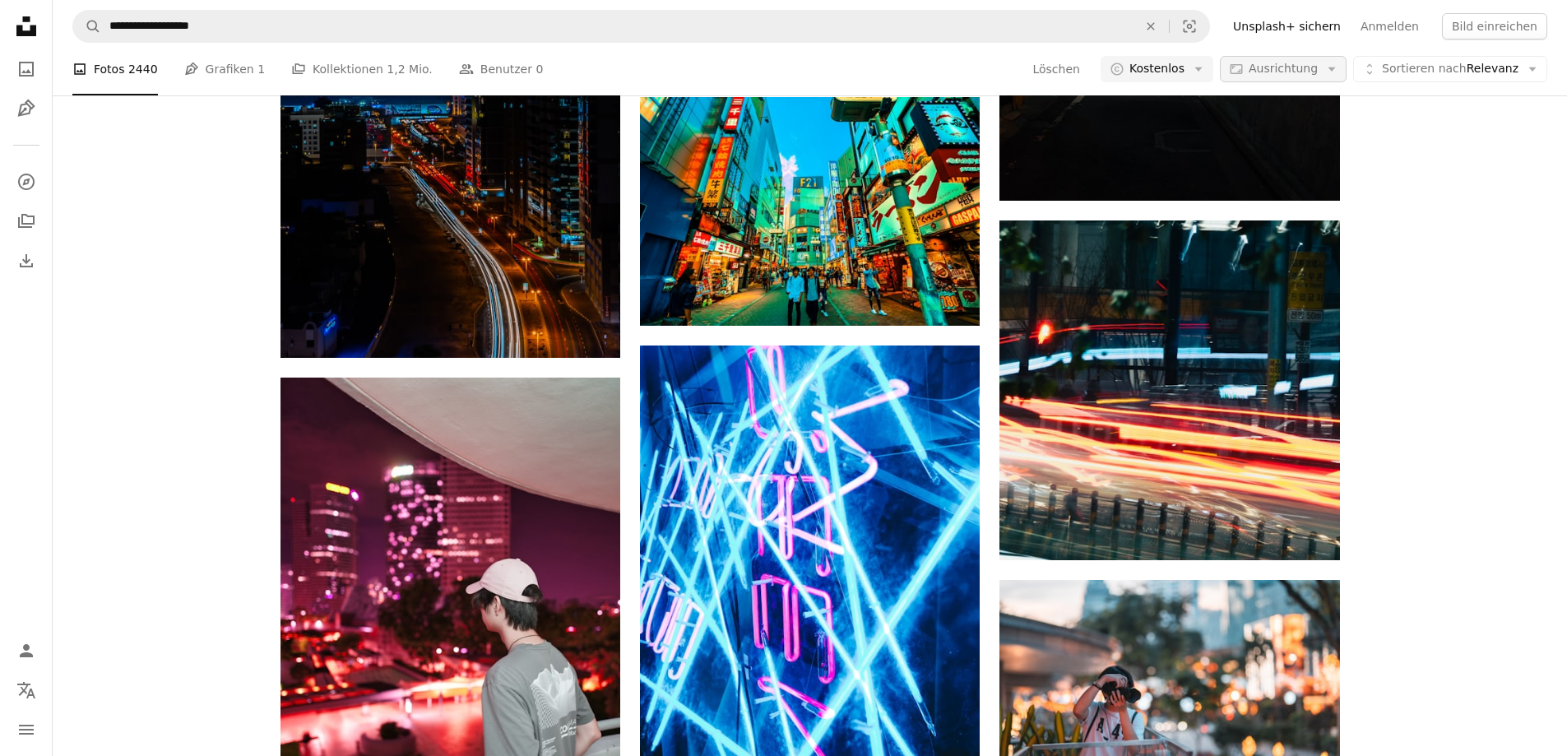
click at [1329, 65] on button "Aspect ratio Ausrichtung Arrow down" at bounding box center [1283, 69] width 127 height 26
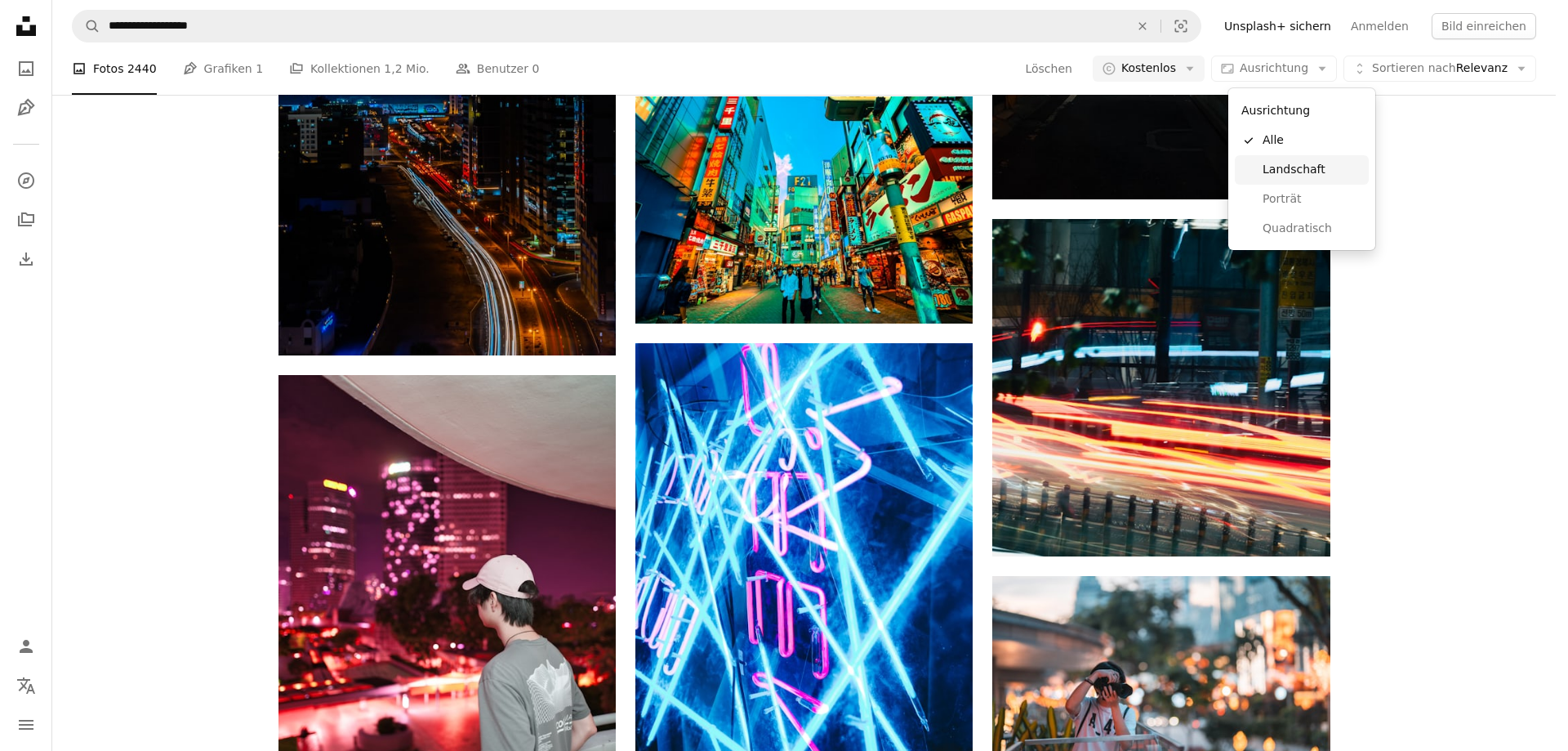
click at [1313, 176] on span "Landschaft" at bounding box center [1312, 170] width 99 height 16
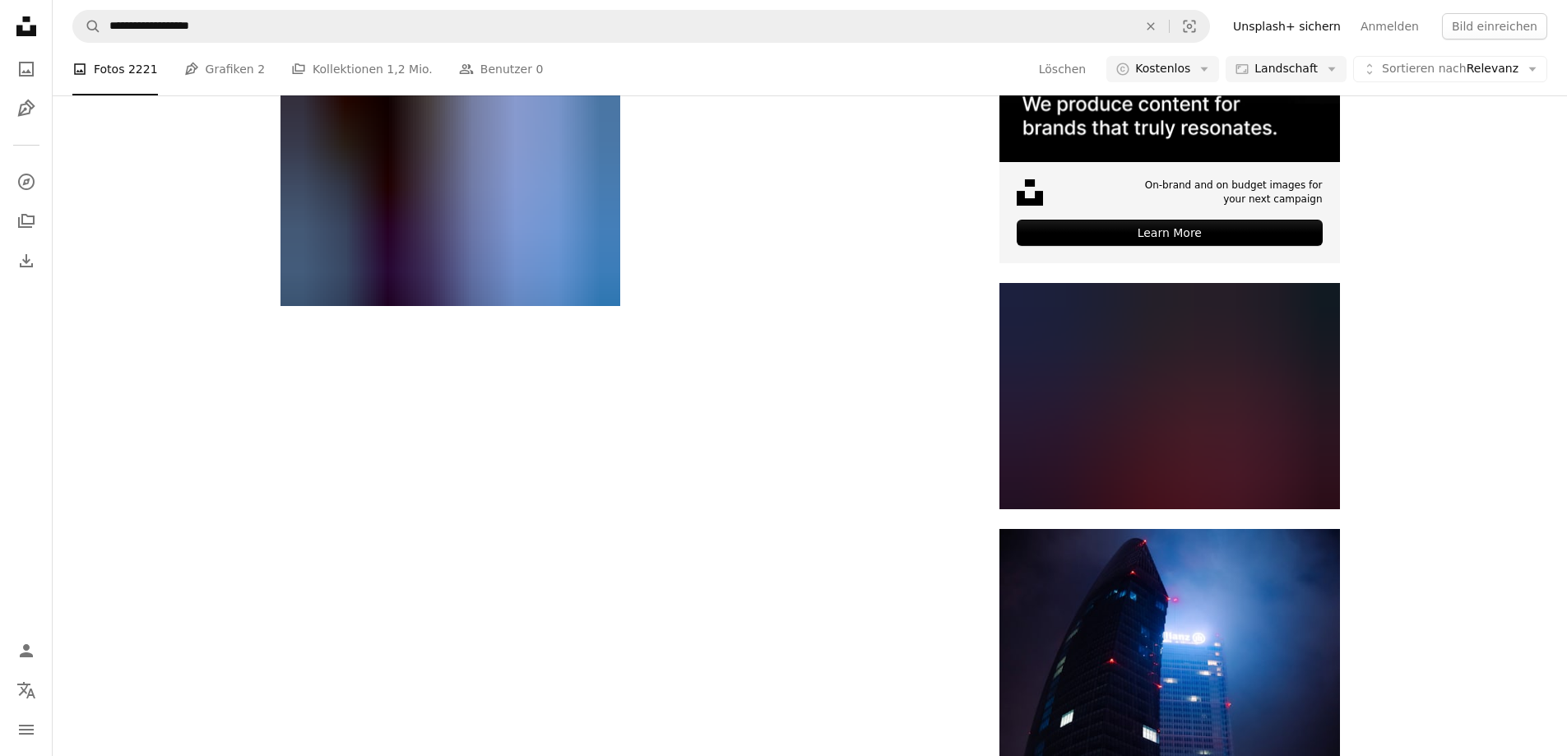
scroll to position [2385, 0]
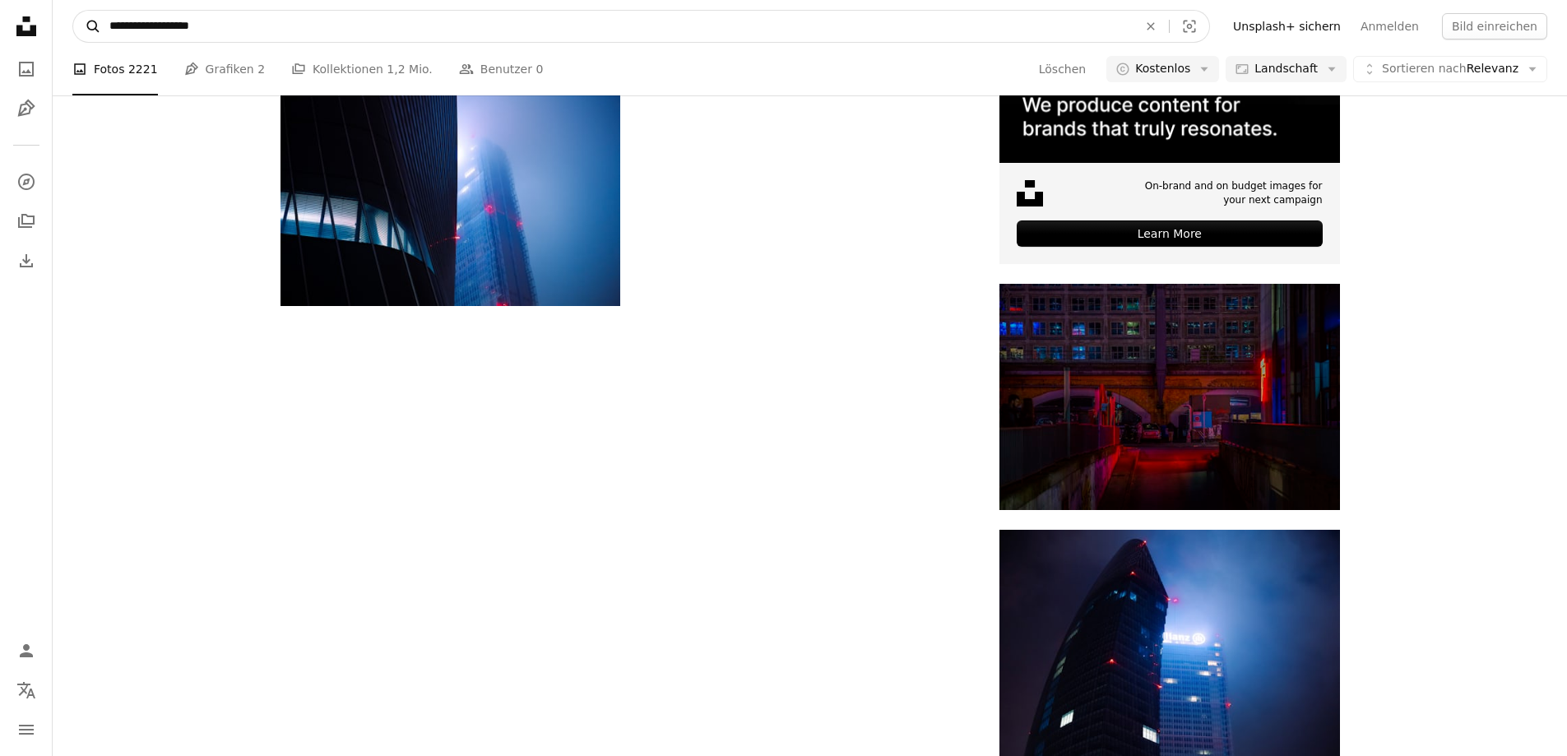
drag, startPoint x: 162, startPoint y: 24, endPoint x: 73, endPoint y: 24, distance: 88.8
click at [73, 24] on form "**********" at bounding box center [640, 26] width 1137 height 33
type input "**********"
click button "A magnifying glass" at bounding box center [87, 26] width 28 height 31
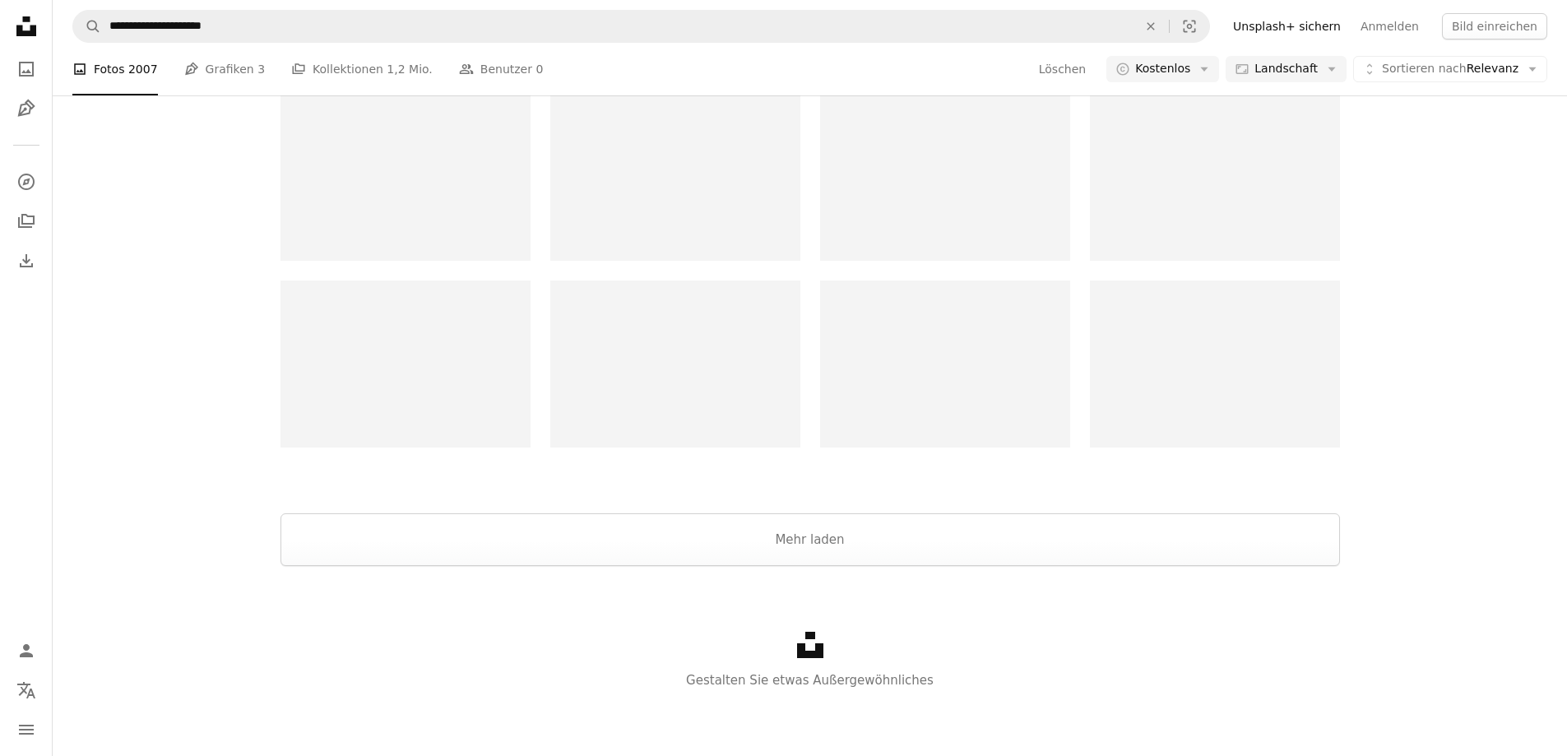
scroll to position [2518, 0]
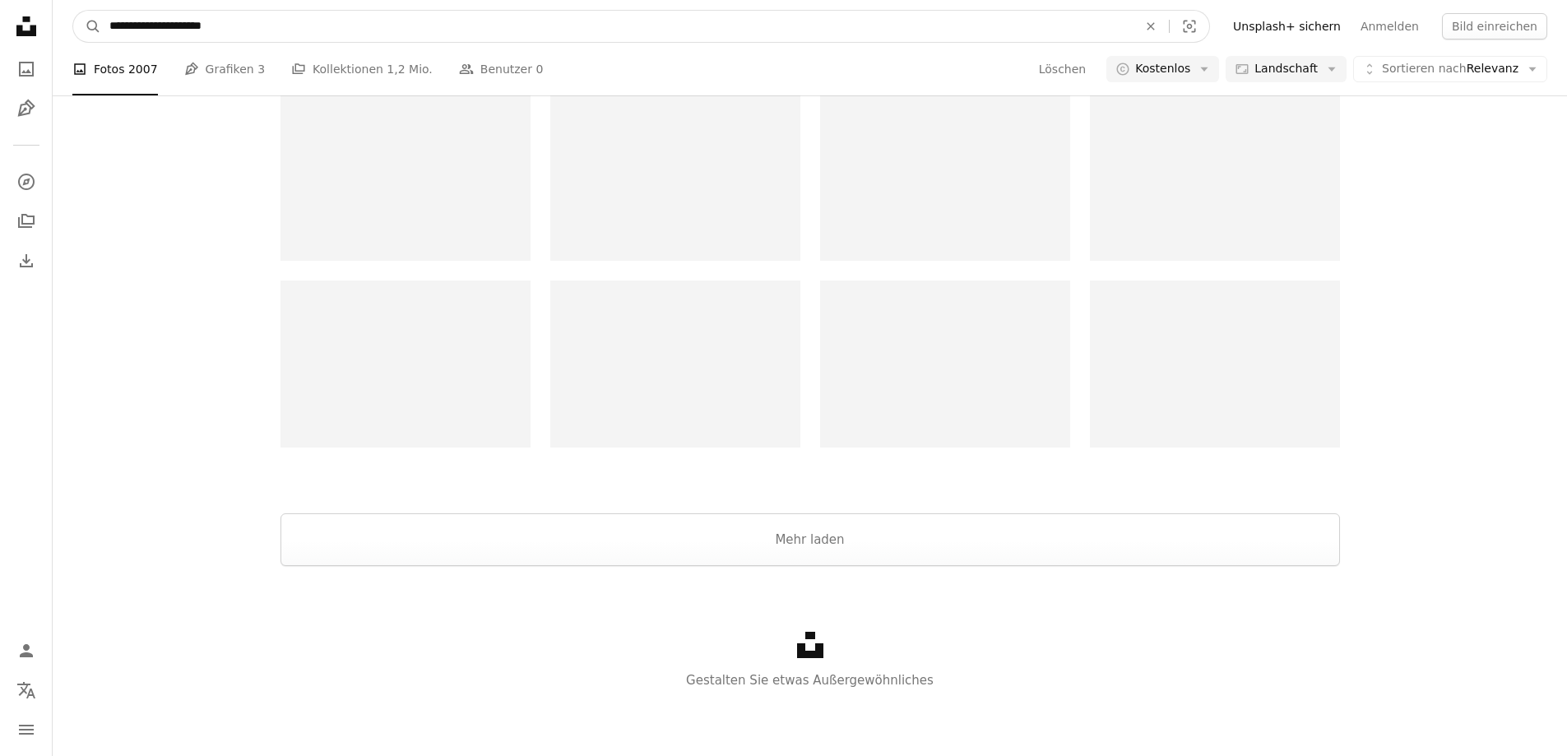
drag, startPoint x: 240, startPoint y: 25, endPoint x: 179, endPoint y: 25, distance: 60.9
click at [179, 25] on input "**********" at bounding box center [616, 26] width 1031 height 31
type input "**********"
click button "A magnifying glass" at bounding box center [87, 26] width 28 height 31
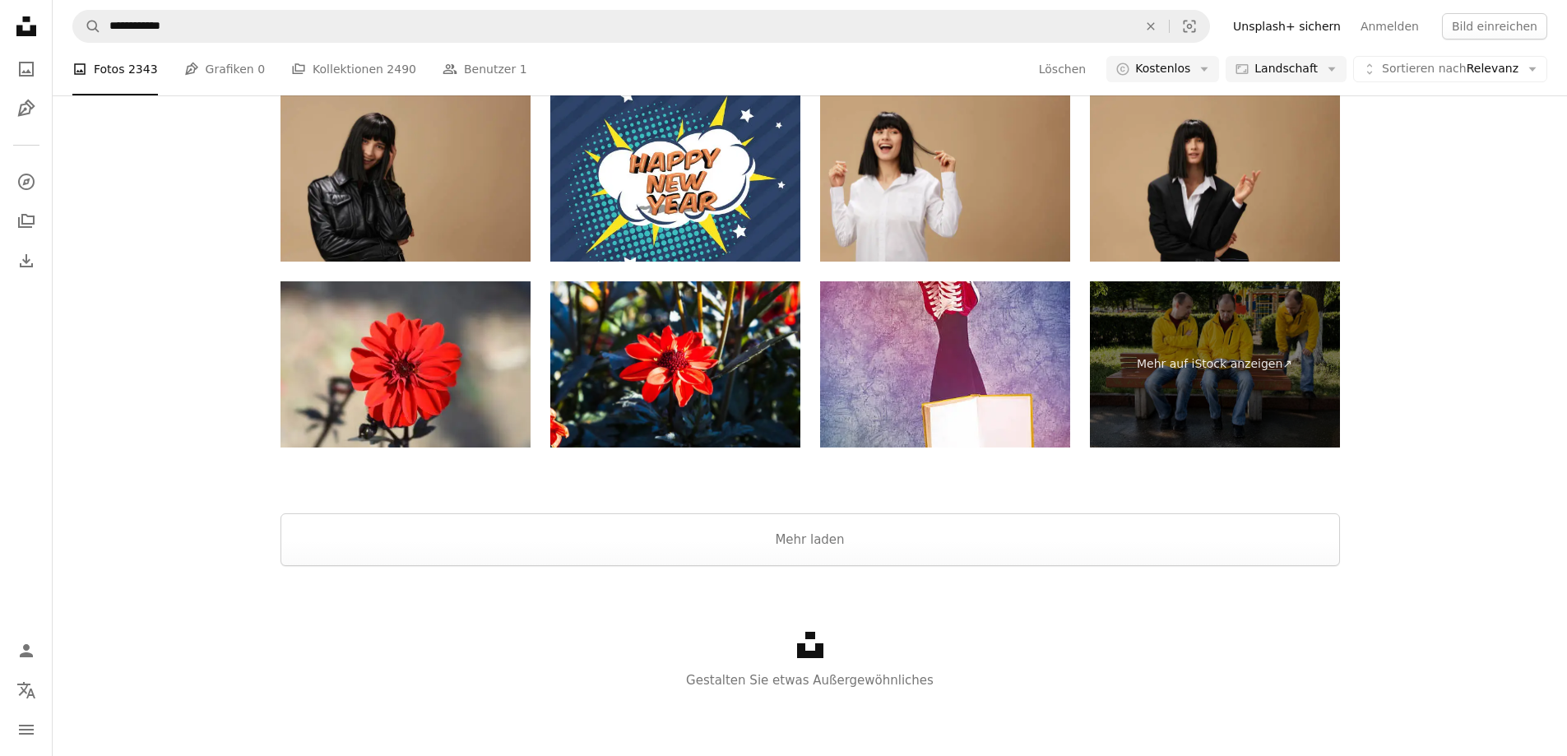
scroll to position [2427, 0]
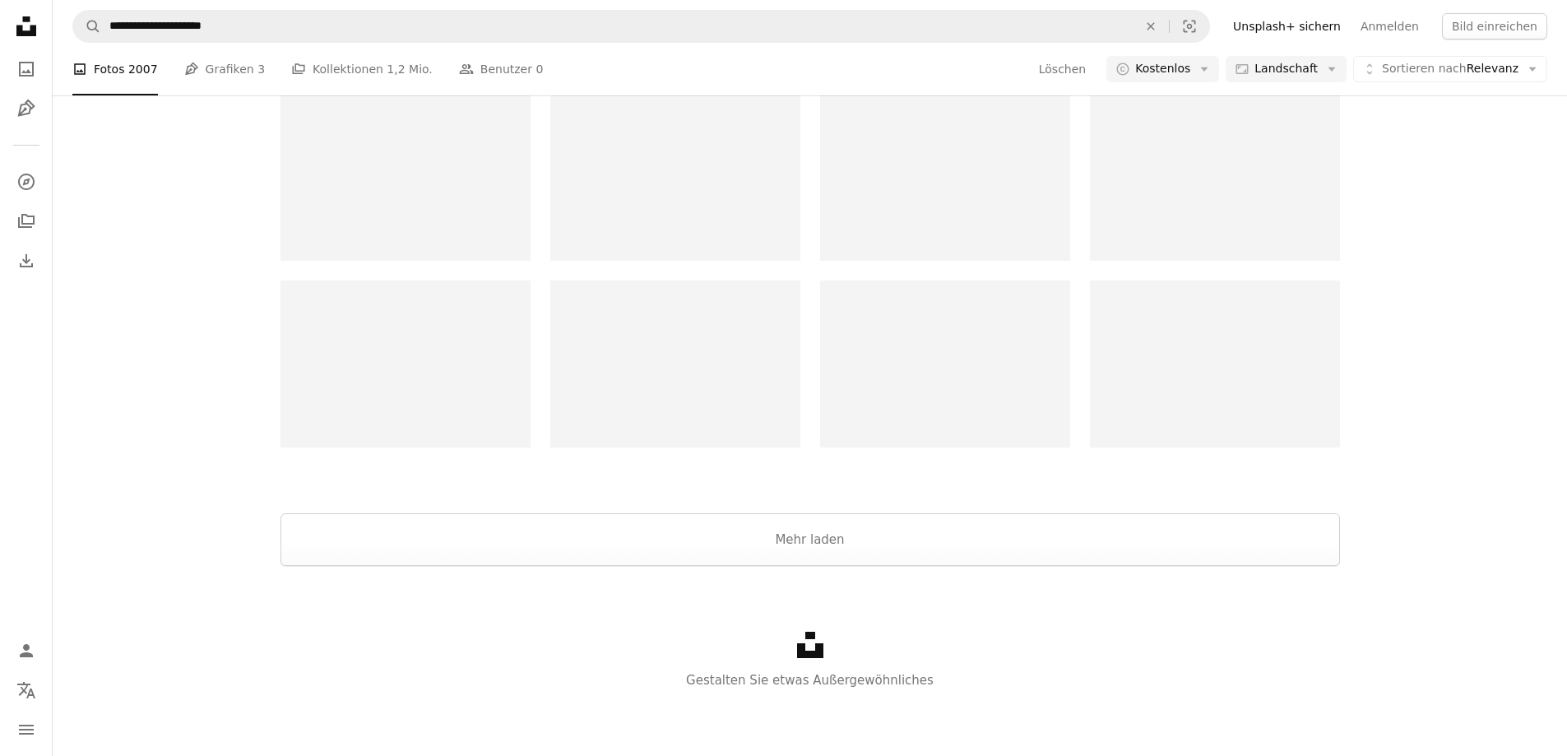
scroll to position [2518, 0]
